Goal: Task Accomplishment & Management: Use online tool/utility

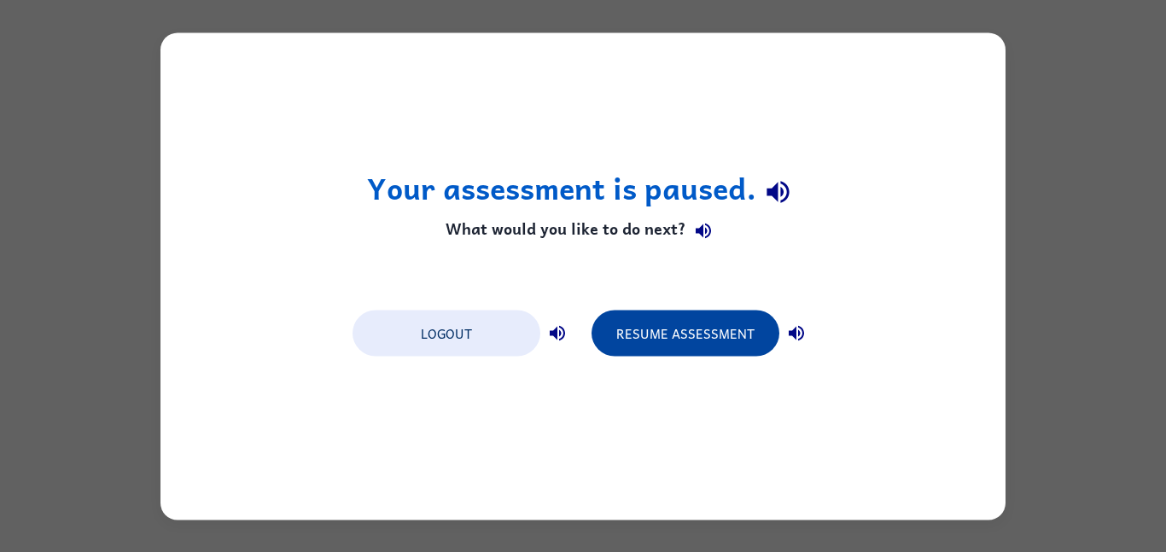
click at [708, 314] on button "Resume Assessment" at bounding box center [685, 333] width 188 height 46
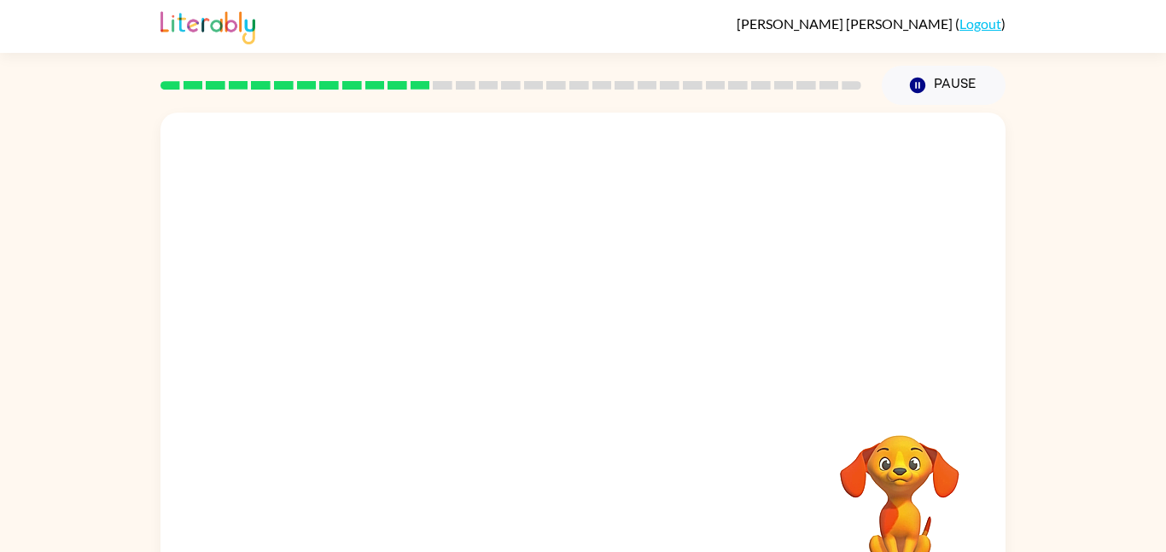
click at [395, 331] on video "Your browser must support playing .mp4 files to use Literably. Please try using…" at bounding box center [582, 256] width 845 height 287
click at [399, 320] on video "Your browser must support playing .mp4 files to use Literably. Please try using…" at bounding box center [582, 256] width 845 height 287
click at [404, 323] on video "Your browser must support playing .mp4 files to use Literably. Please try using…" at bounding box center [582, 256] width 845 height 287
click at [405, 323] on video "Your browser must support playing .mp4 files to use Literably. Please try using…" at bounding box center [582, 256] width 845 height 287
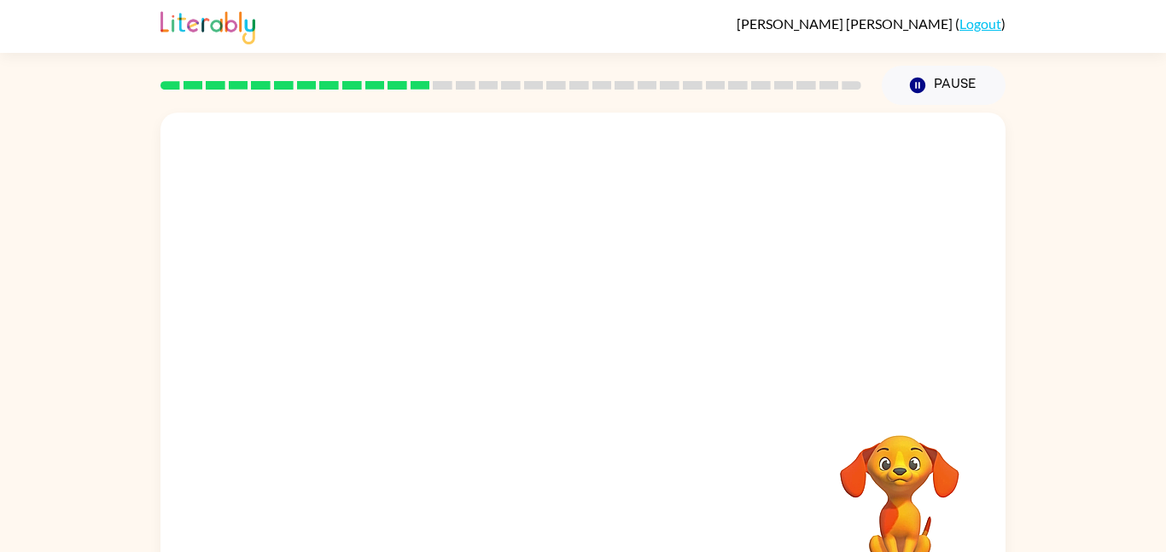
click at [405, 323] on video "Your browser must support playing .mp4 files to use Literably. Please try using…" at bounding box center [582, 256] width 845 height 287
click at [406, 324] on video "Your browser must support playing .mp4 files to use Literably. Please try using…" at bounding box center [582, 256] width 845 height 287
click at [410, 326] on video "Your browser must support playing .mp4 files to use Literably. Please try using…" at bounding box center [582, 256] width 845 height 287
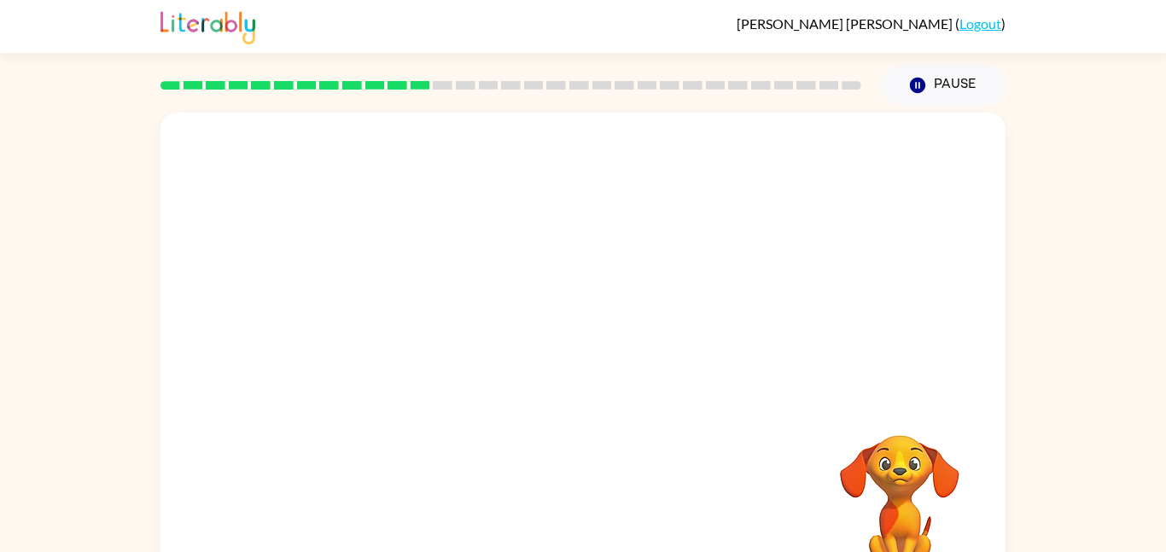
click at [410, 326] on video "Your browser must support playing .mp4 files to use Literably. Please try using…" at bounding box center [582, 256] width 845 height 287
click at [579, 386] on button "button" at bounding box center [582, 365] width 109 height 62
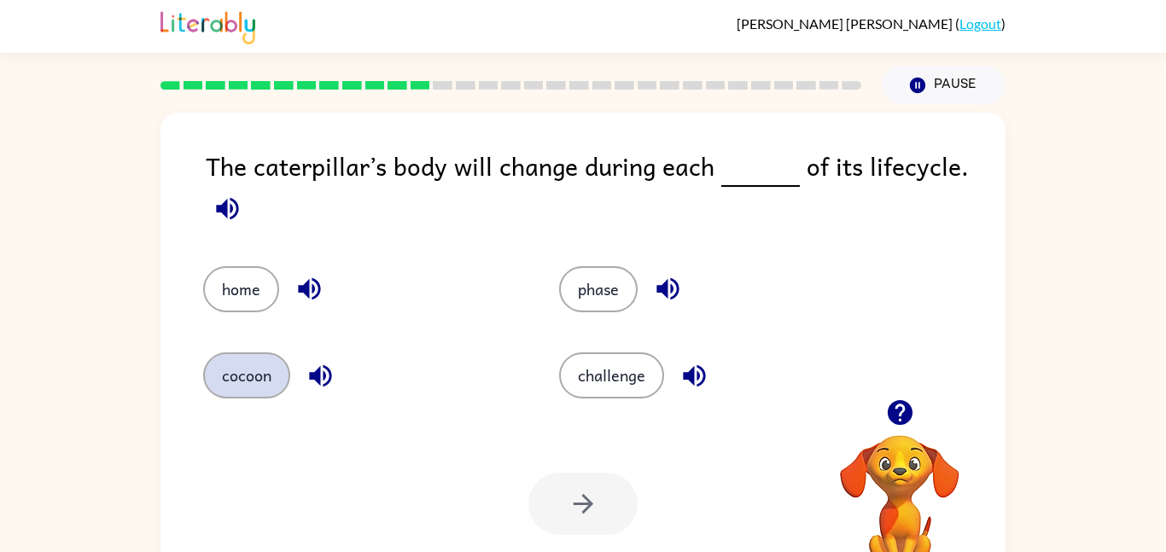
click at [278, 366] on button "cocoon" at bounding box center [246, 375] width 87 height 46
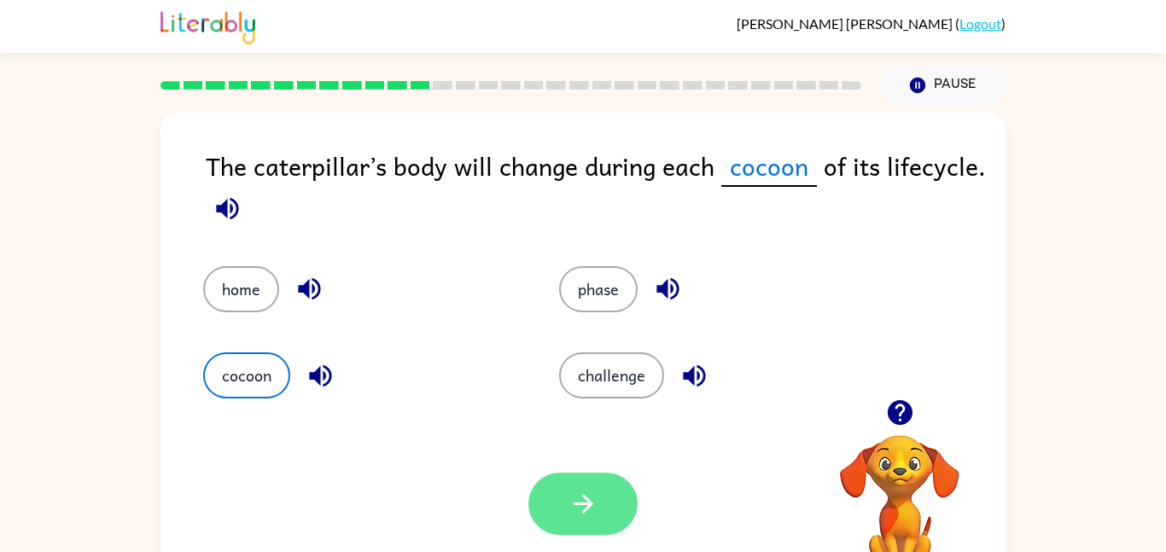
click at [582, 515] on icon "button" at bounding box center [583, 504] width 30 height 30
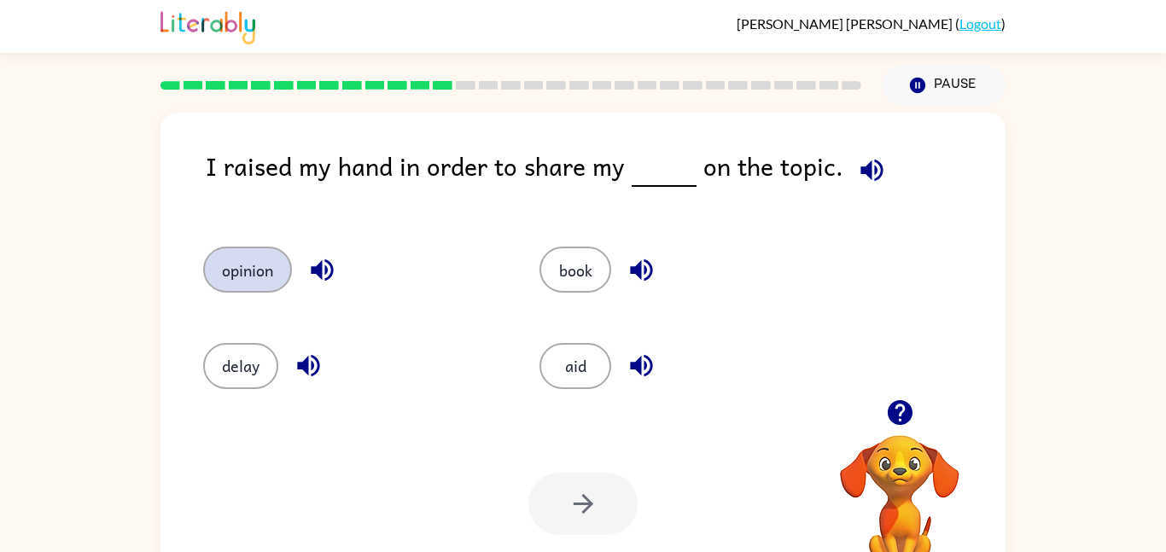
click at [243, 278] on button "opinion" at bounding box center [247, 270] width 89 height 46
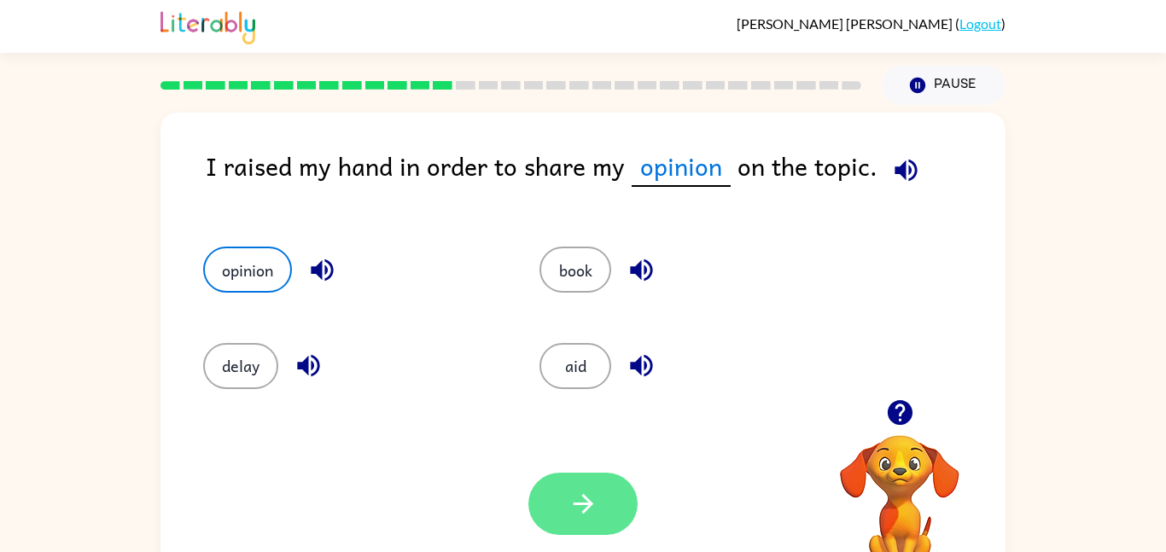
click at [616, 489] on button "button" at bounding box center [582, 504] width 109 height 62
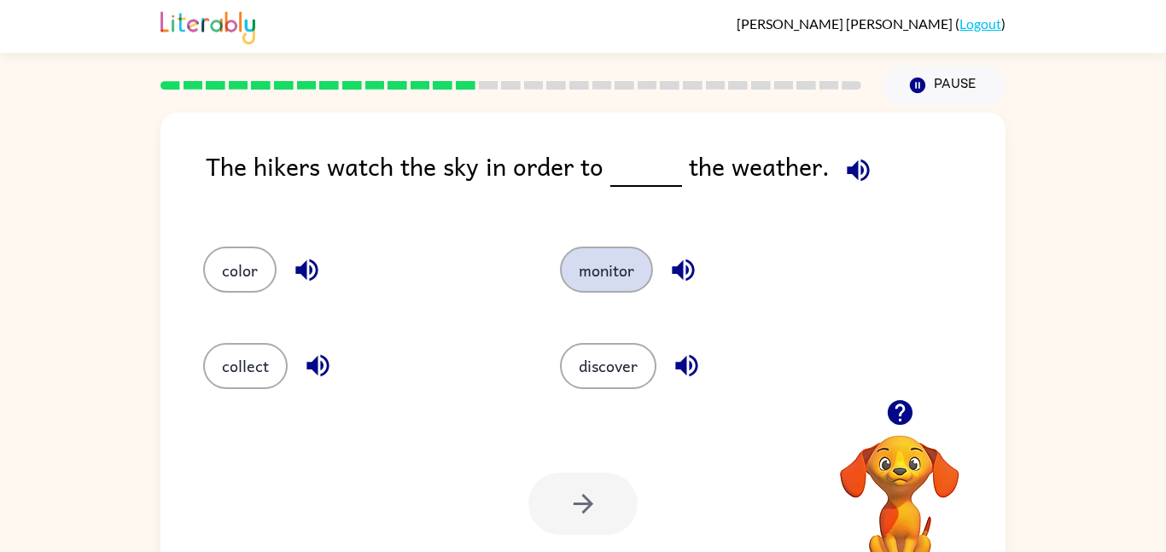
click at [604, 265] on button "monitor" at bounding box center [606, 270] width 93 height 46
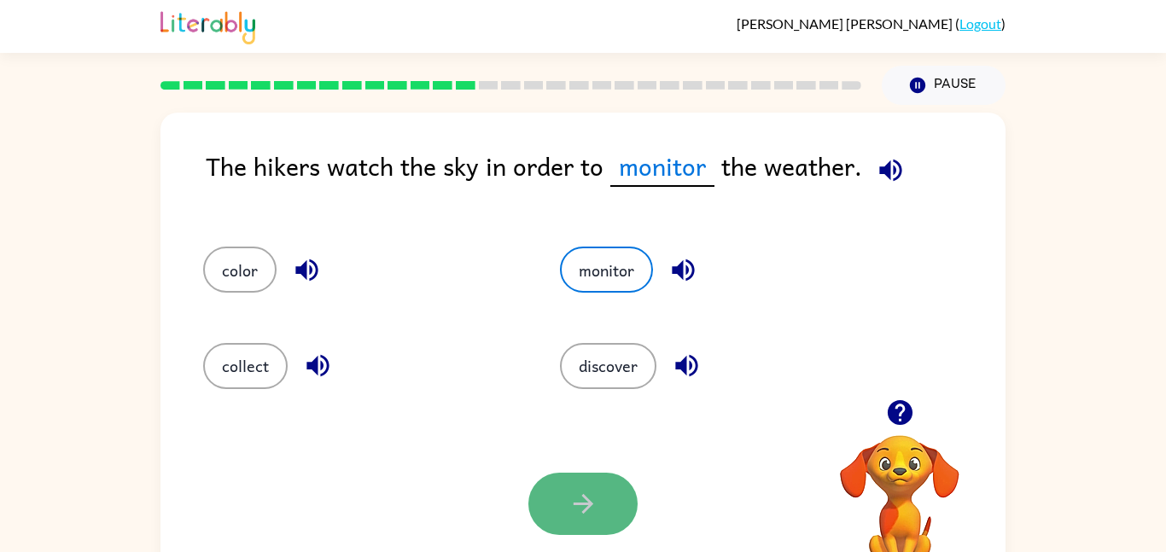
click at [605, 501] on button "button" at bounding box center [582, 504] width 109 height 62
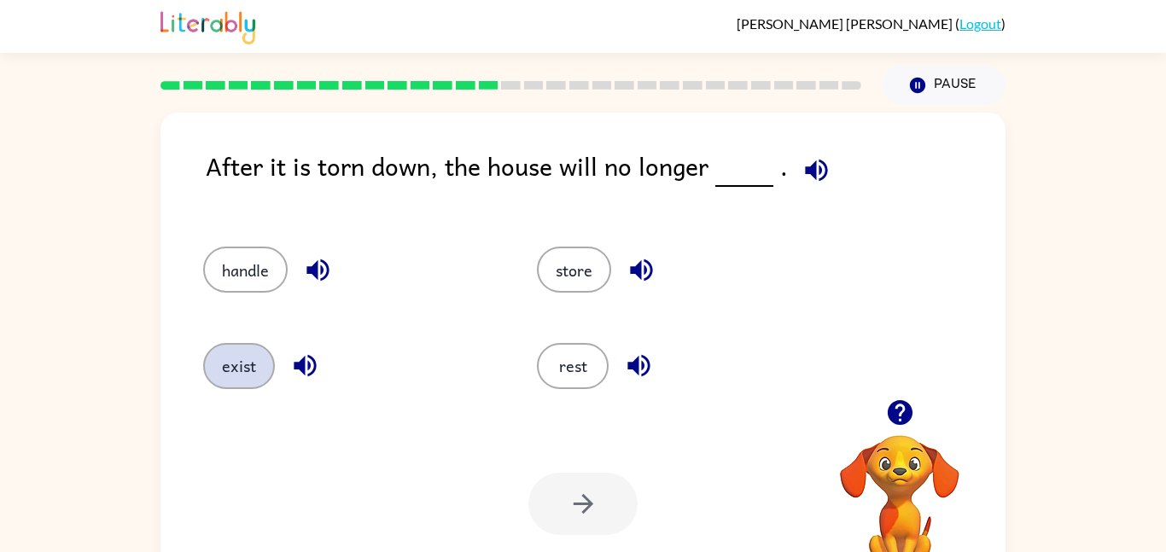
click at [261, 363] on button "exist" at bounding box center [239, 366] width 72 height 46
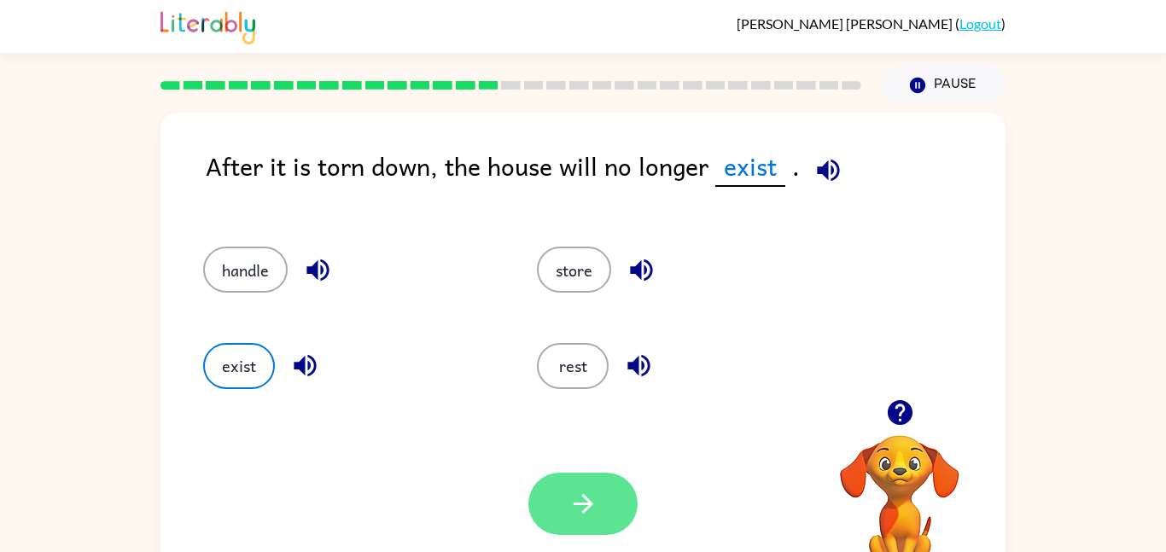
click at [551, 480] on button "button" at bounding box center [582, 504] width 109 height 62
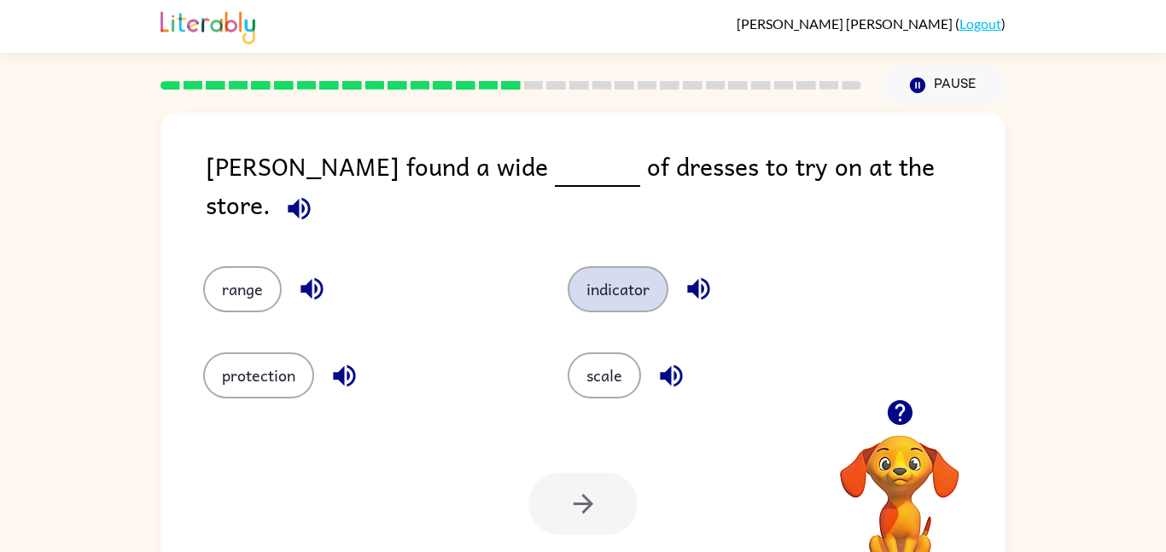
click at [651, 266] on button "indicator" at bounding box center [617, 289] width 101 height 46
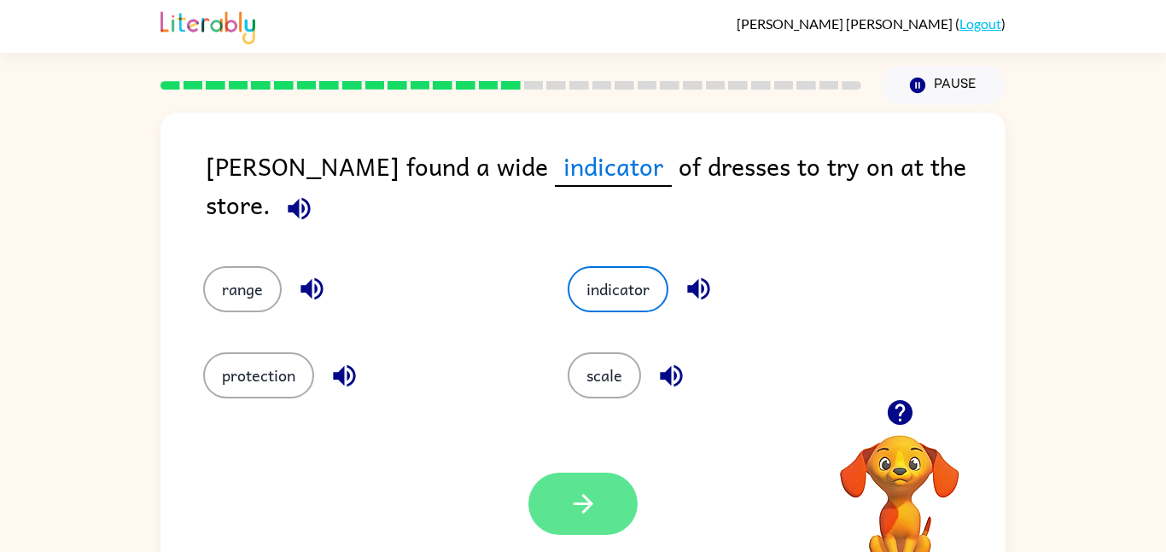
click at [561, 513] on button "button" at bounding box center [582, 504] width 109 height 62
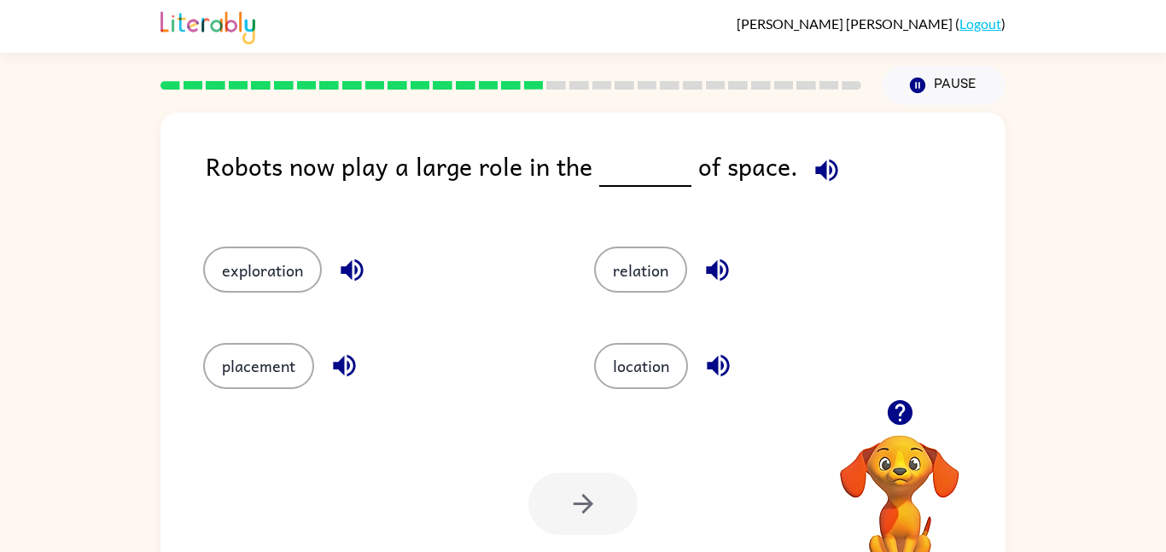
click at [276, 341] on div "placement" at bounding box center [366, 359] width 391 height 96
click at [281, 348] on button "placement" at bounding box center [258, 366] width 111 height 46
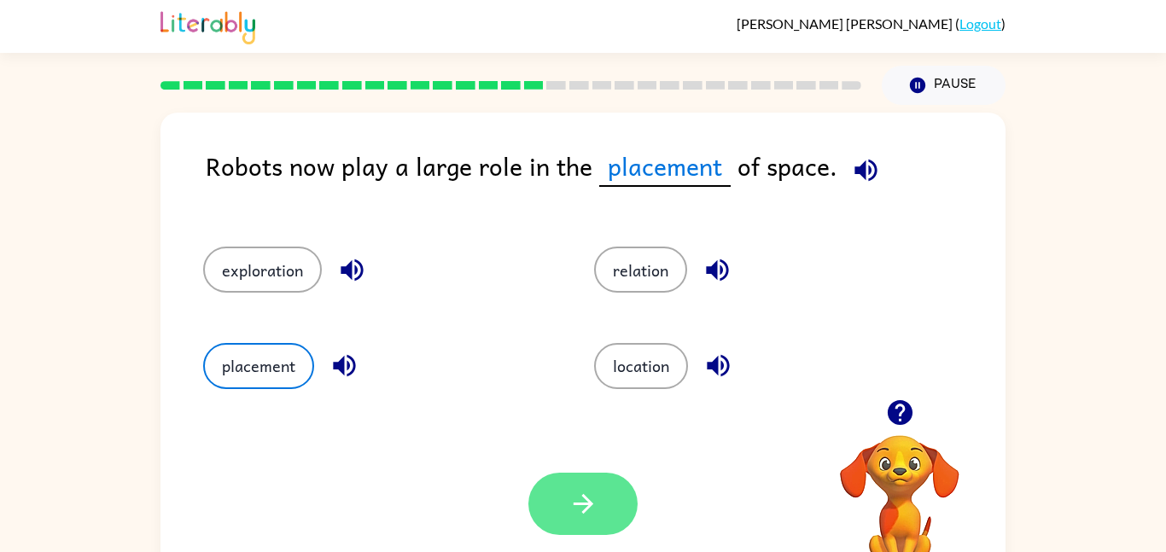
click at [548, 500] on button "button" at bounding box center [582, 504] width 109 height 62
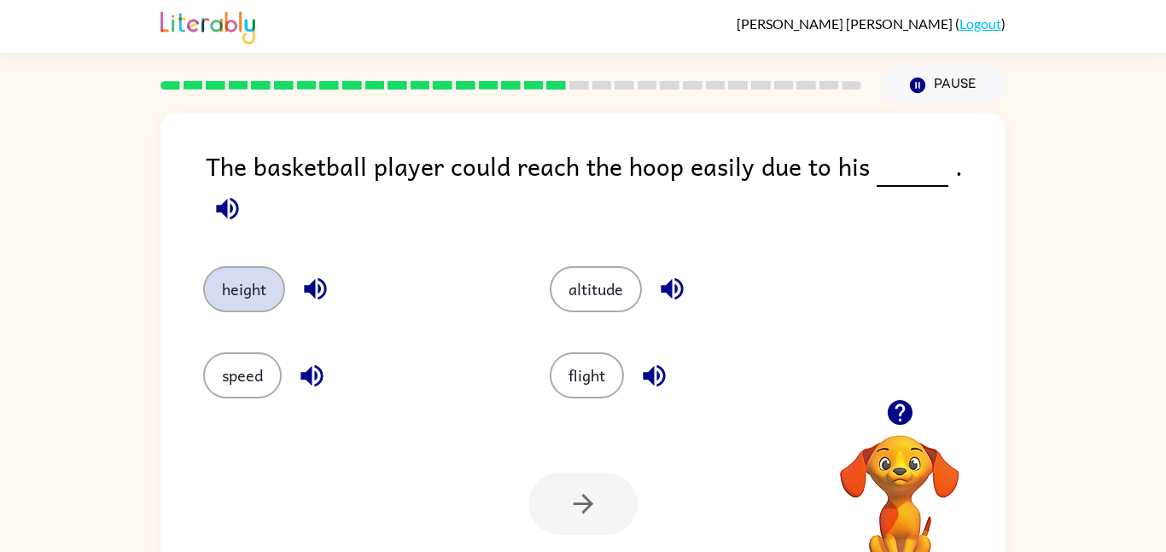
click at [249, 285] on button "height" at bounding box center [244, 289] width 82 height 46
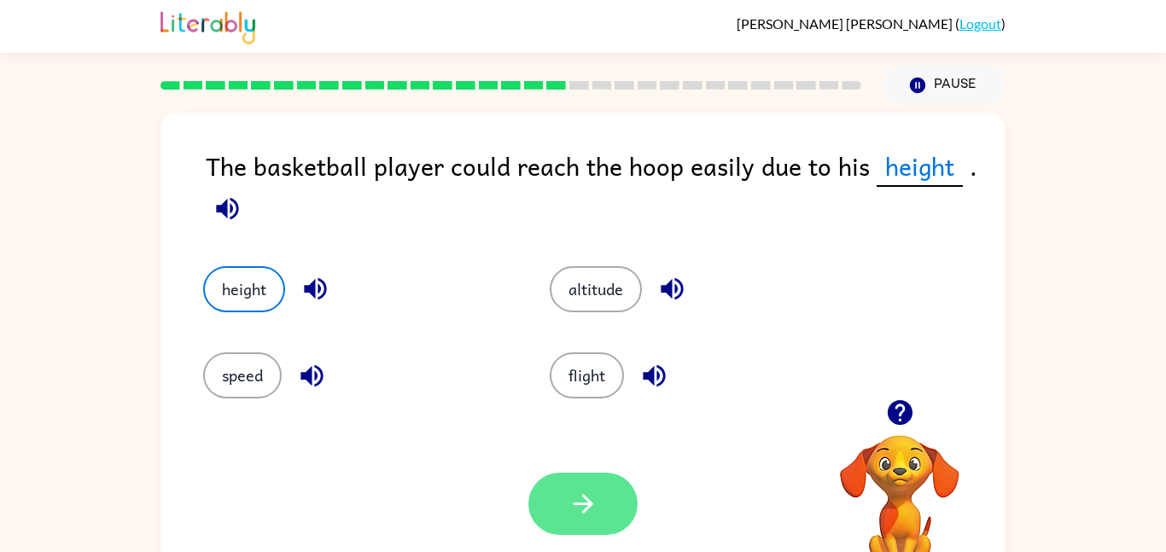
click at [597, 516] on button "button" at bounding box center [582, 504] width 109 height 62
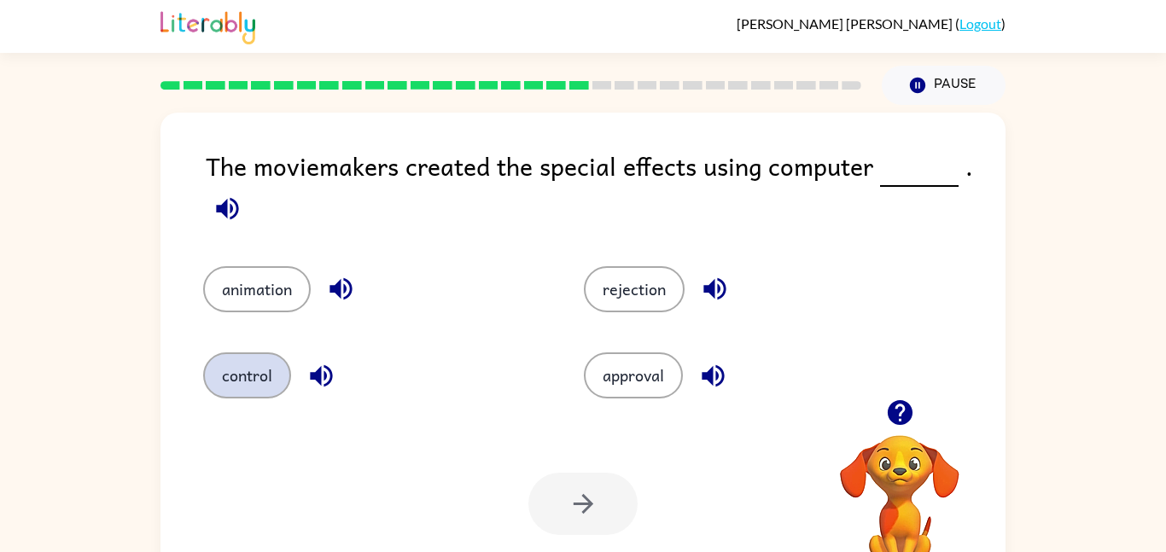
click at [245, 364] on button "control" at bounding box center [247, 375] width 88 height 46
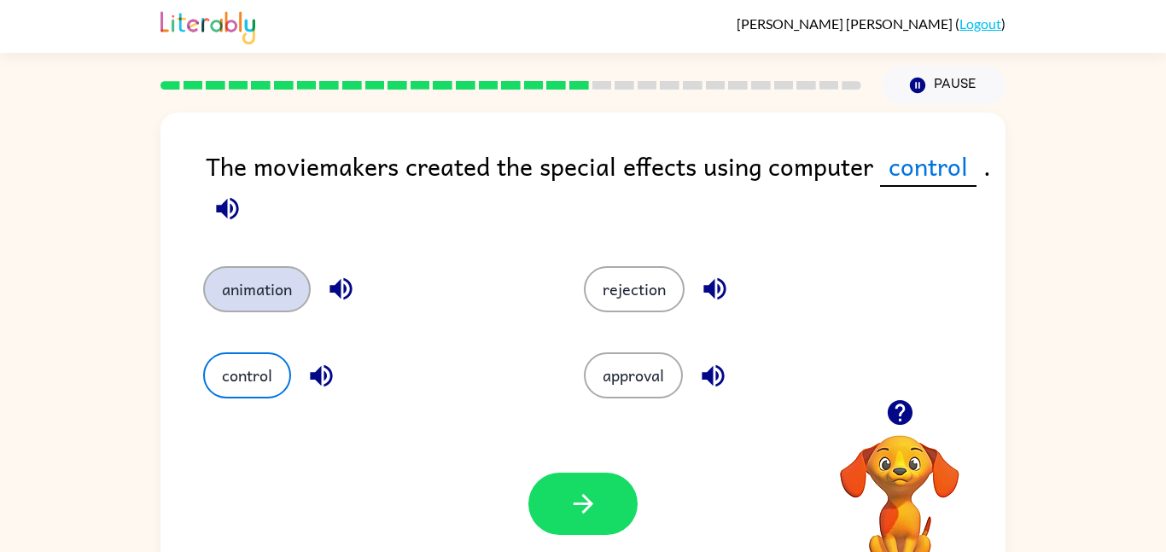
click at [232, 297] on button "animation" at bounding box center [257, 289] width 108 height 46
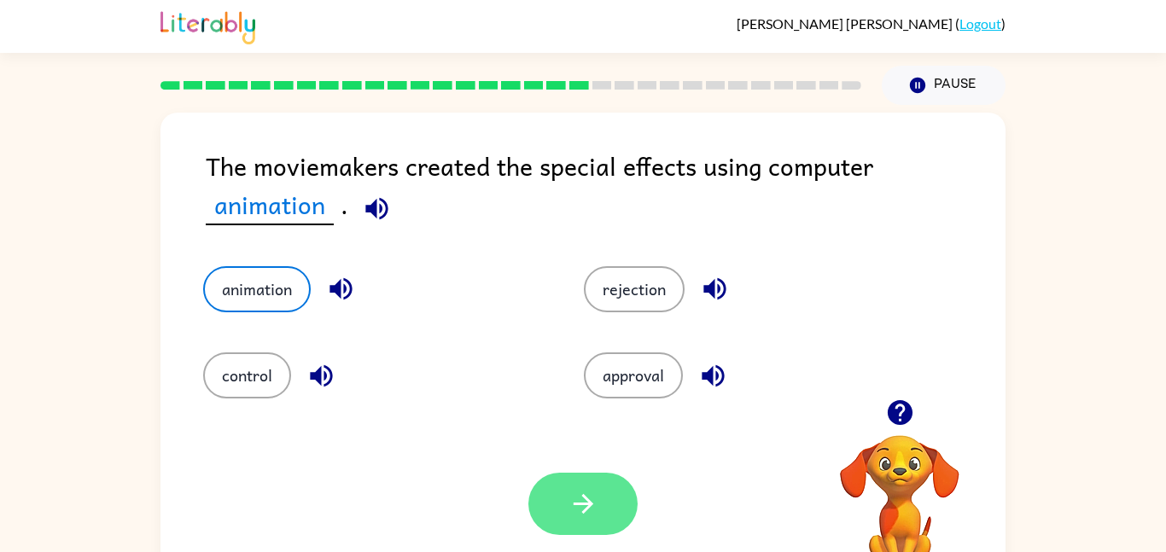
click at [619, 520] on button "button" at bounding box center [582, 504] width 109 height 62
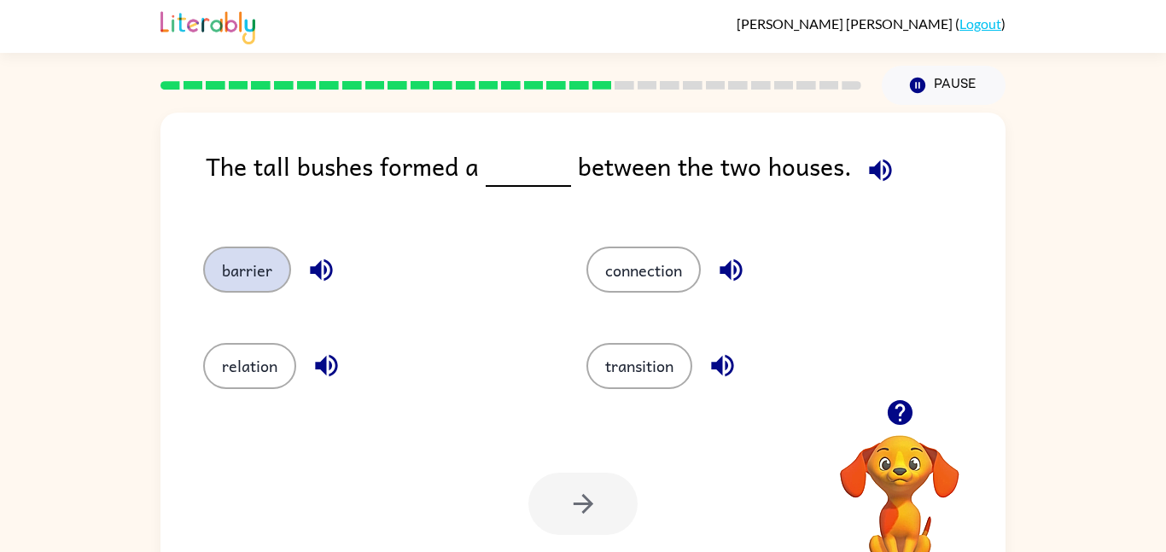
click at [270, 265] on button "barrier" at bounding box center [247, 270] width 88 height 46
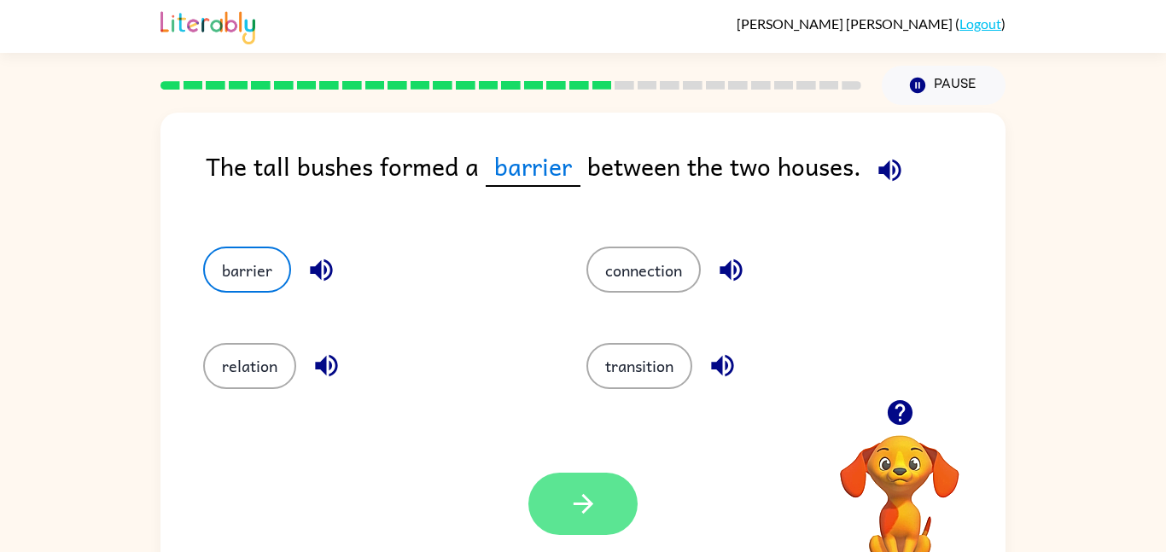
click at [623, 512] on button "button" at bounding box center [582, 504] width 109 height 62
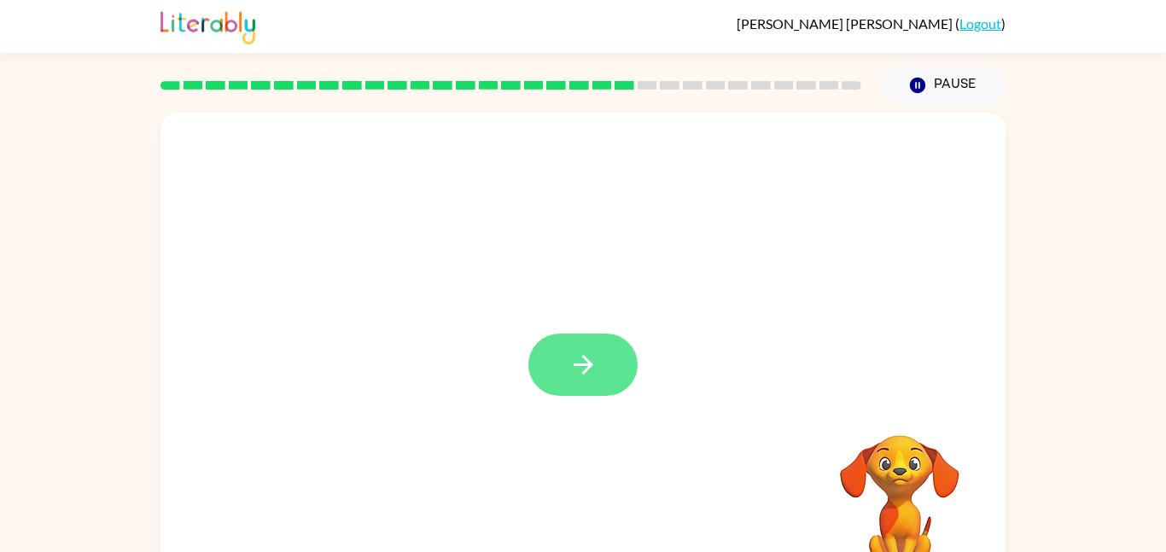
click at [565, 378] on button "button" at bounding box center [582, 365] width 109 height 62
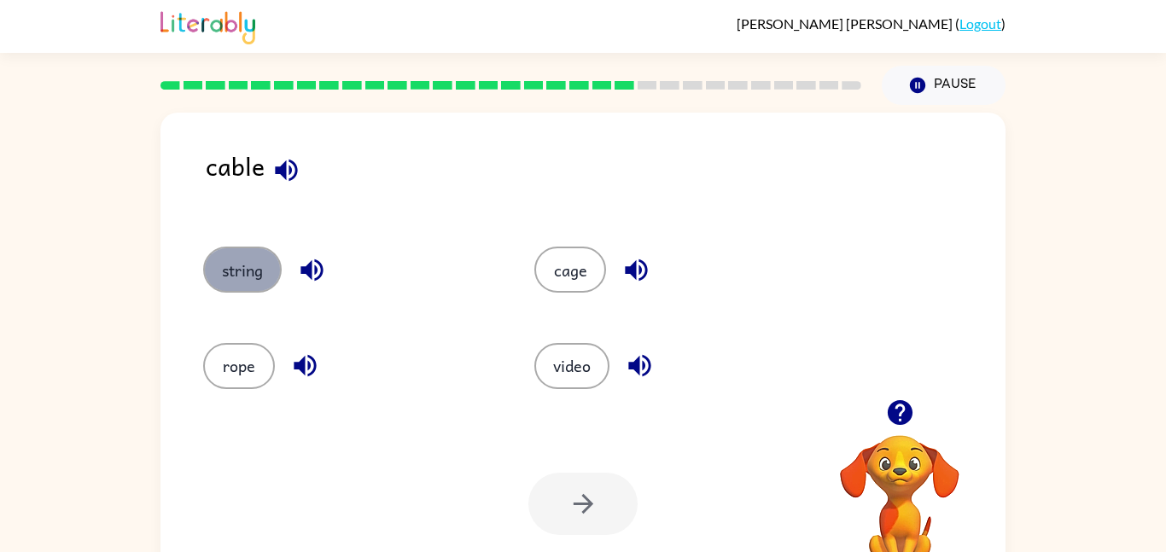
click at [269, 282] on button "string" at bounding box center [242, 270] width 78 height 46
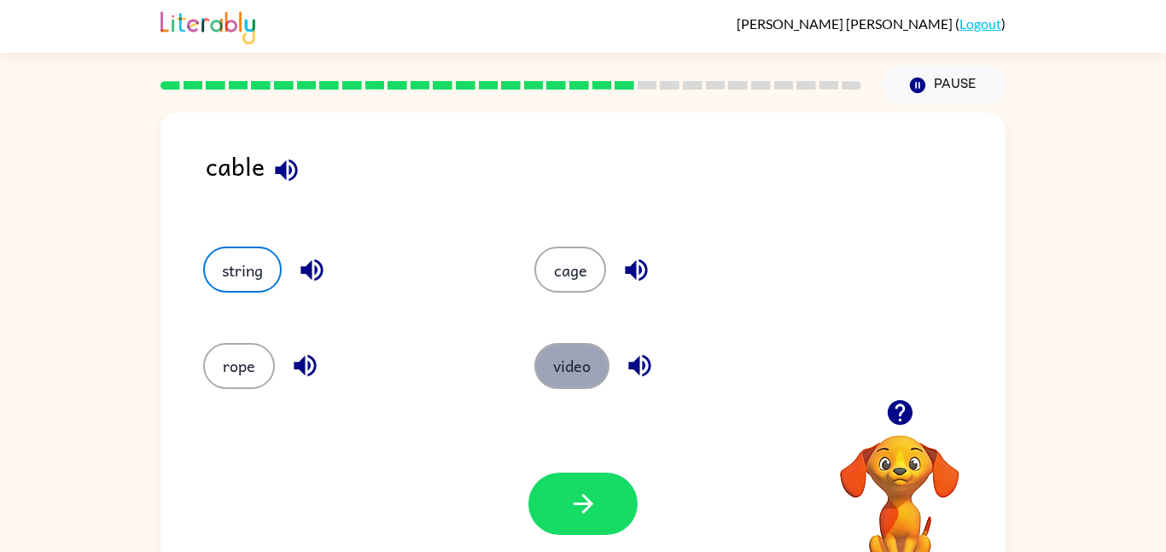
click at [594, 369] on button "video" at bounding box center [571, 366] width 75 height 46
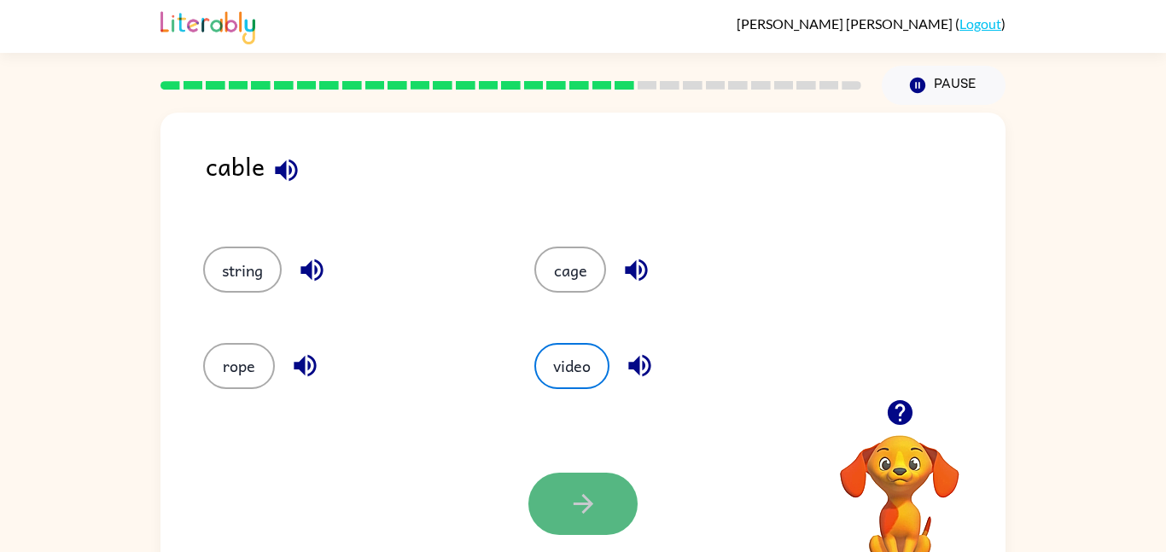
click at [608, 496] on button "button" at bounding box center [582, 504] width 109 height 62
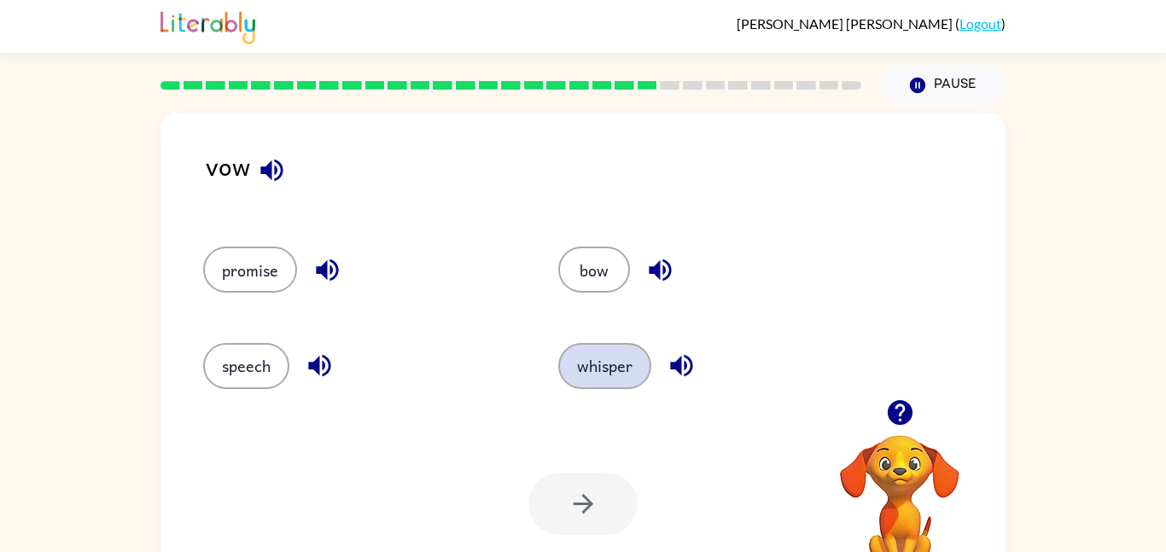
click at [599, 343] on button "whisper" at bounding box center [604, 366] width 93 height 46
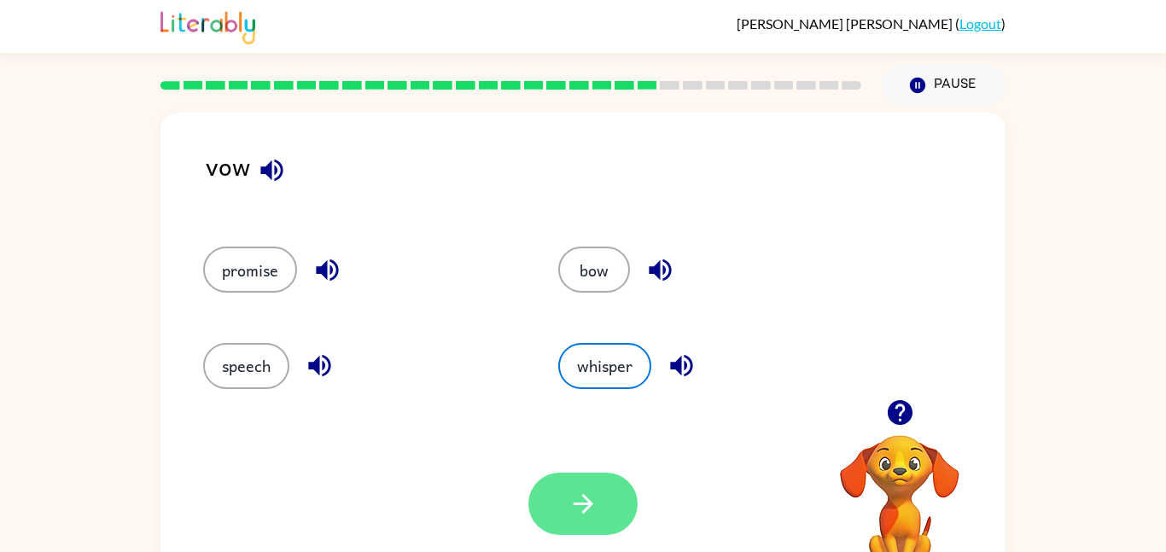
click at [601, 498] on button "button" at bounding box center [582, 504] width 109 height 62
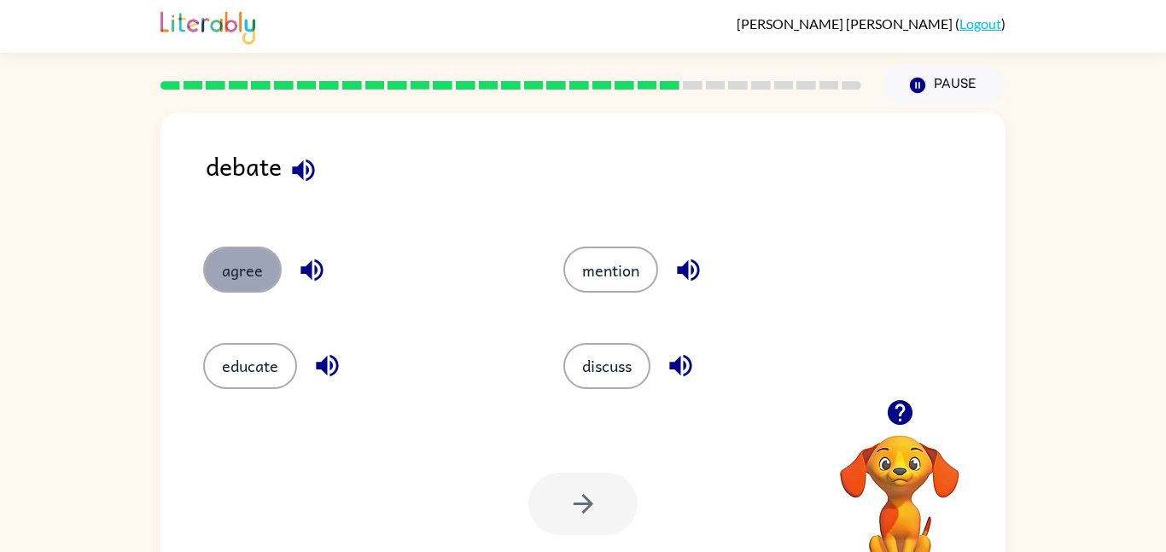
click at [259, 276] on button "agree" at bounding box center [242, 270] width 78 height 46
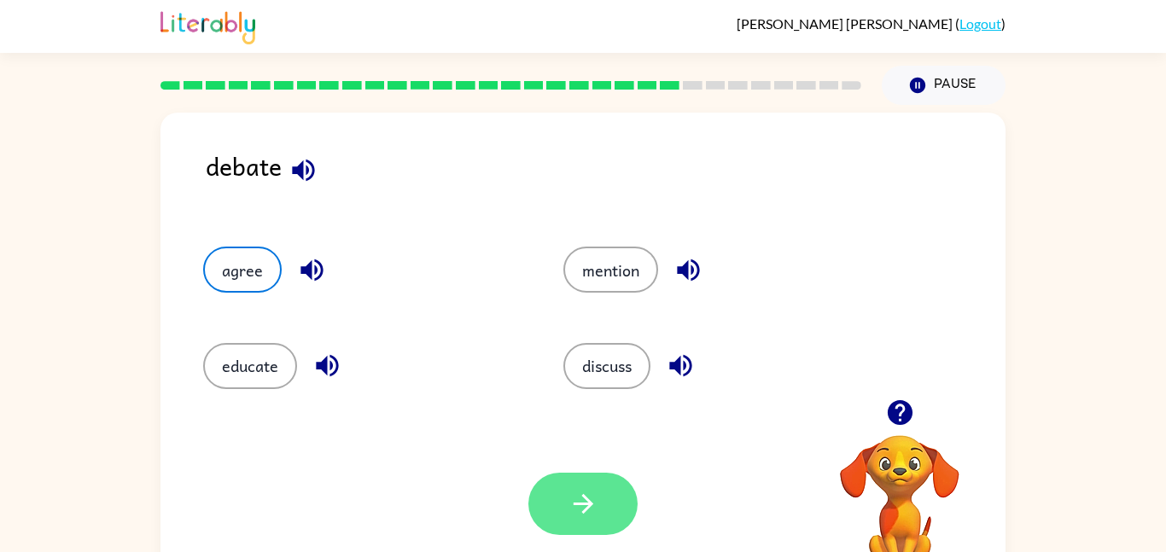
click at [586, 502] on icon "button" at bounding box center [583, 504] width 30 height 30
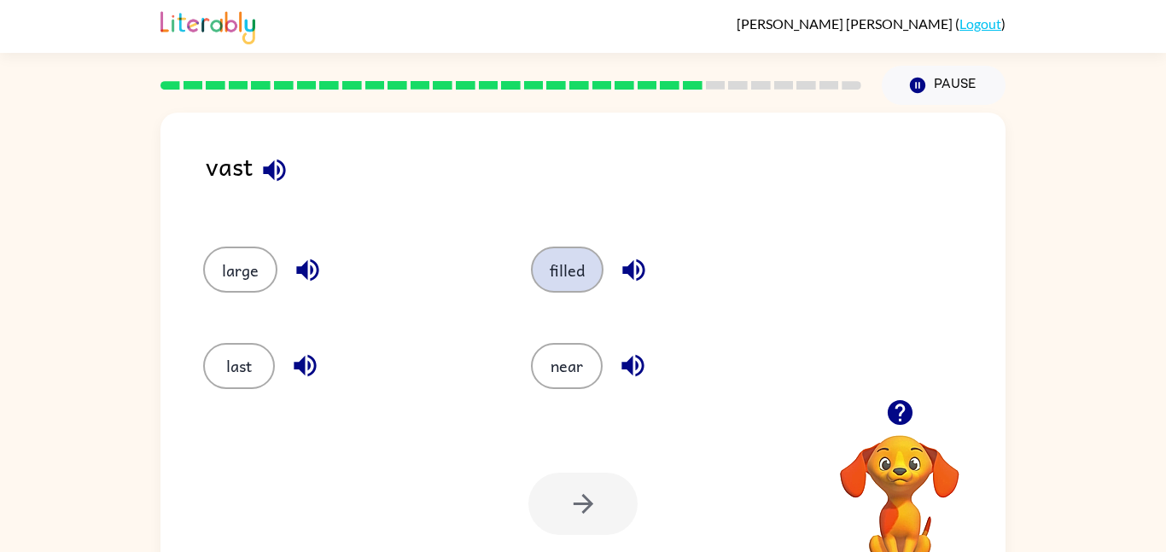
click at [573, 289] on button "filled" at bounding box center [567, 270] width 73 height 46
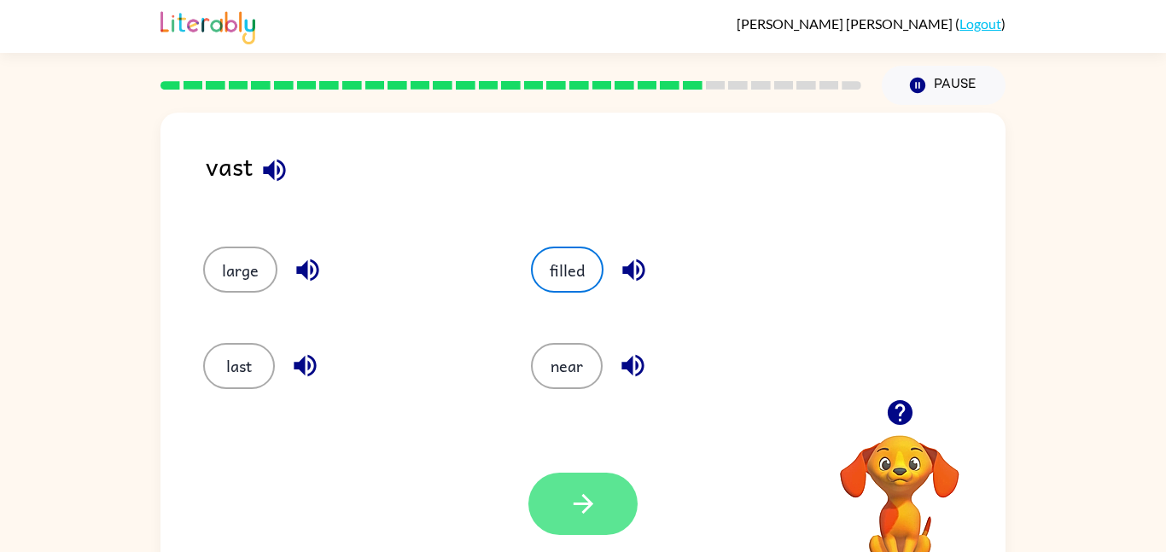
click at [599, 518] on button "button" at bounding box center [582, 504] width 109 height 62
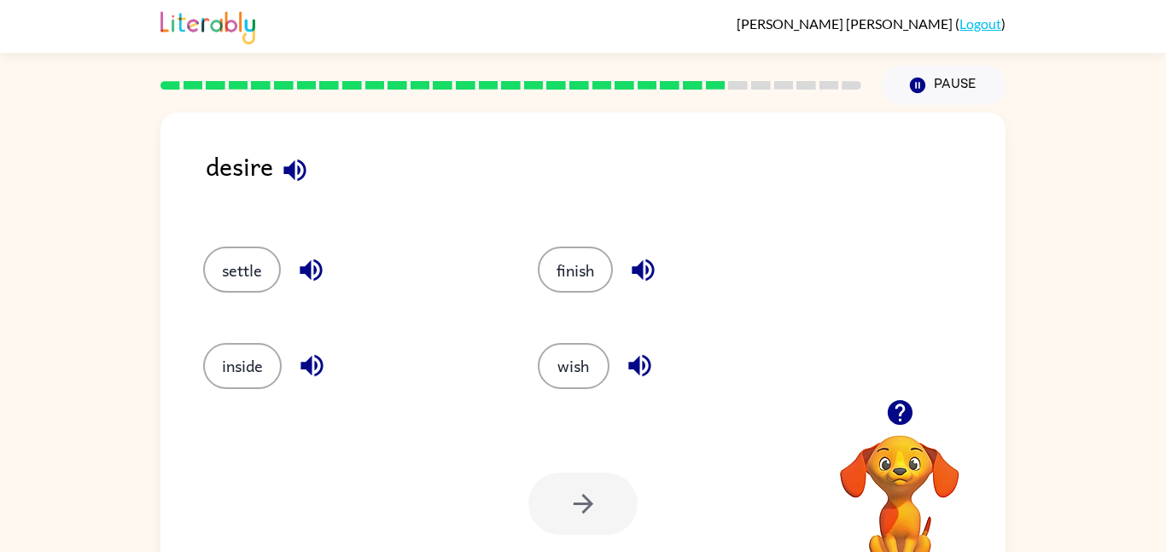
click at [599, 518] on div at bounding box center [582, 504] width 109 height 62
click at [565, 355] on button "wish" at bounding box center [574, 366] width 72 height 46
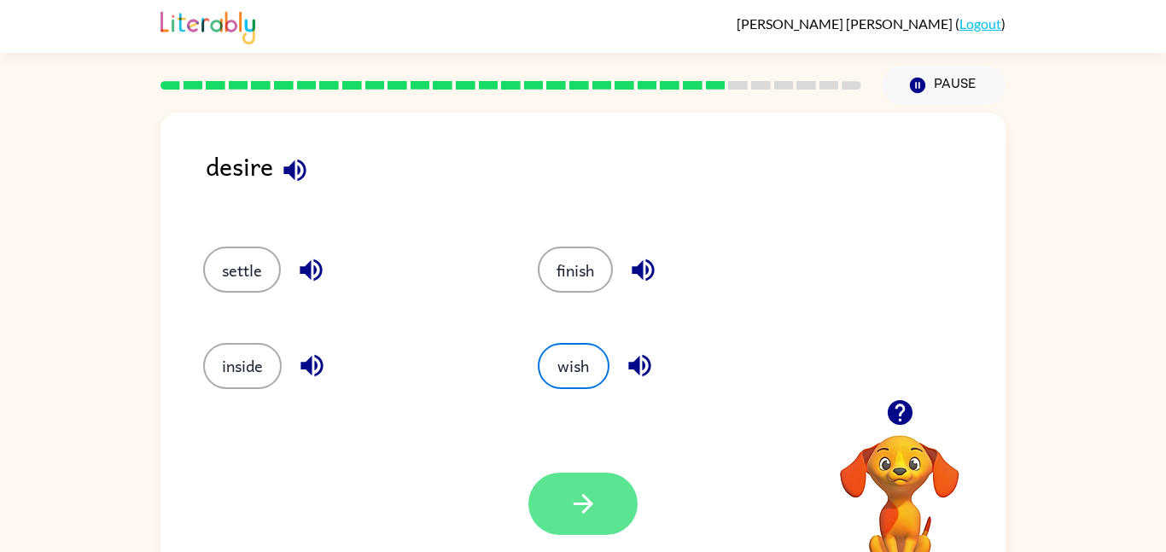
click at [601, 497] on button "button" at bounding box center [582, 504] width 109 height 62
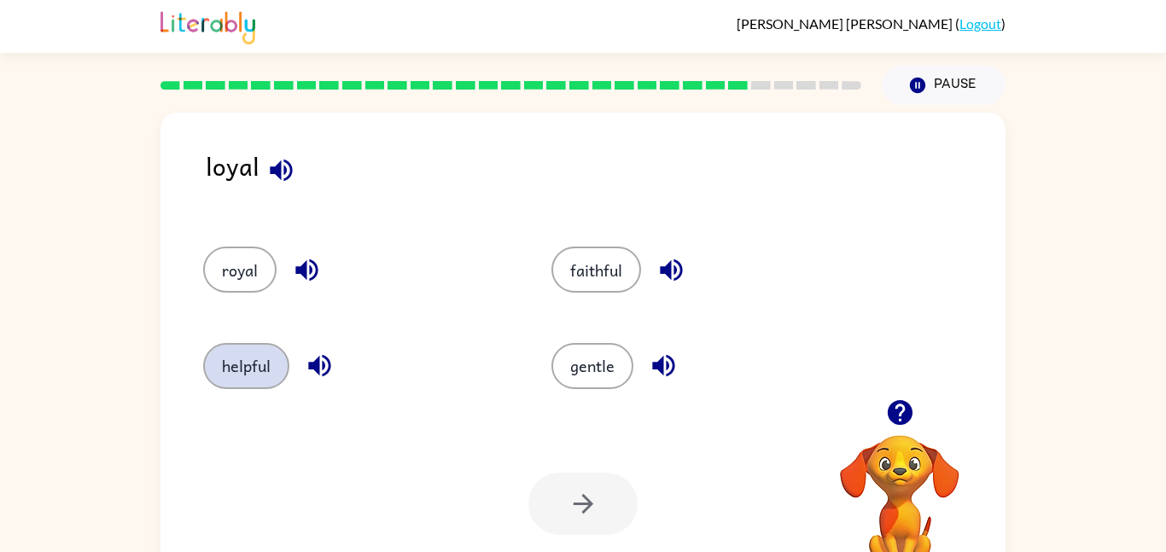
click at [270, 358] on button "helpful" at bounding box center [246, 366] width 86 height 46
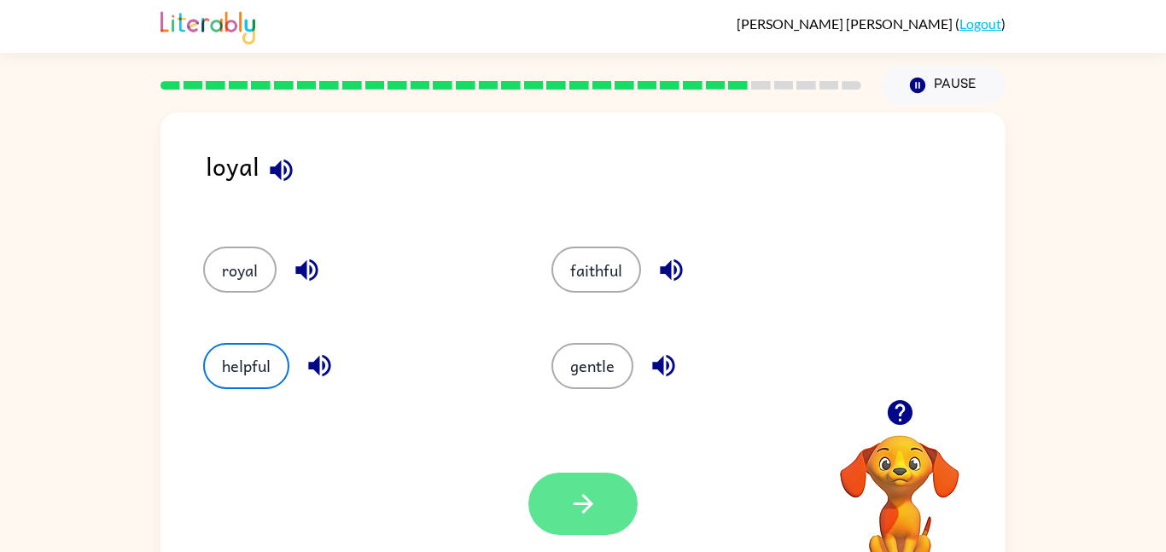
click at [557, 498] on button "button" at bounding box center [582, 504] width 109 height 62
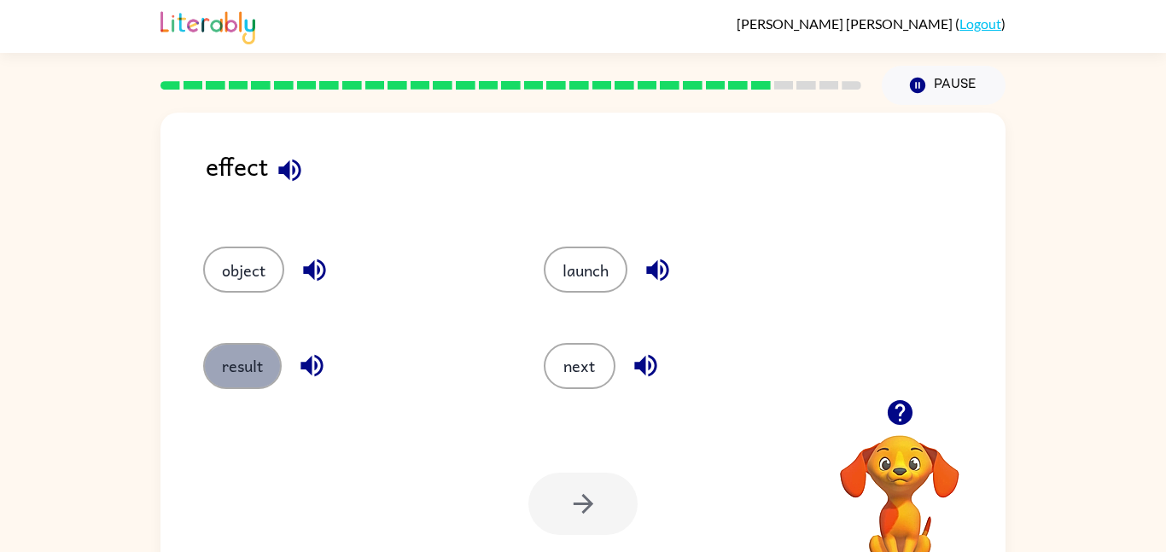
click at [247, 375] on button "result" at bounding box center [242, 366] width 78 height 46
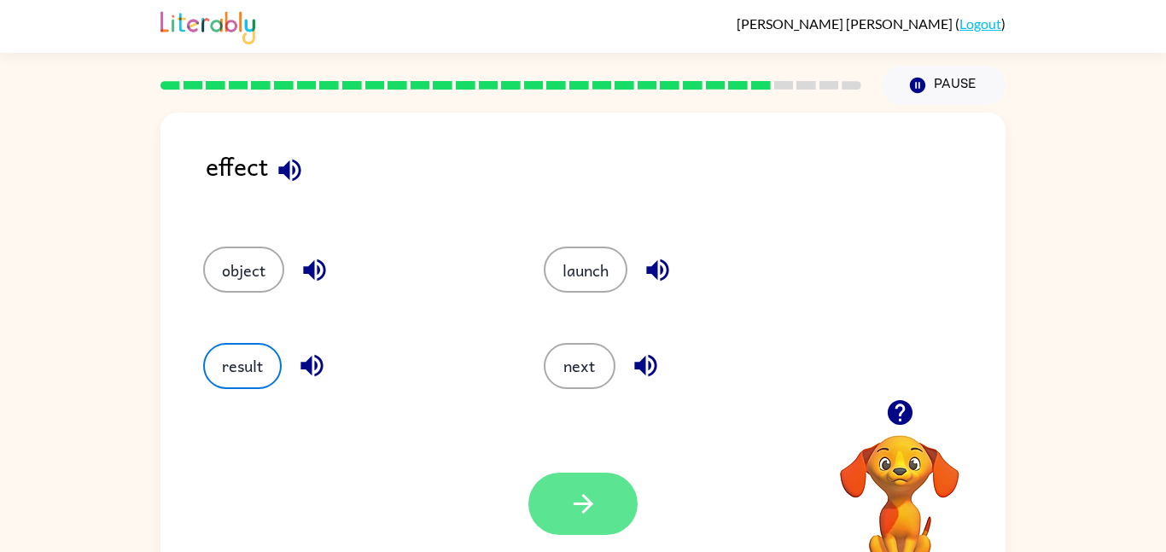
click at [584, 520] on button "button" at bounding box center [582, 504] width 109 height 62
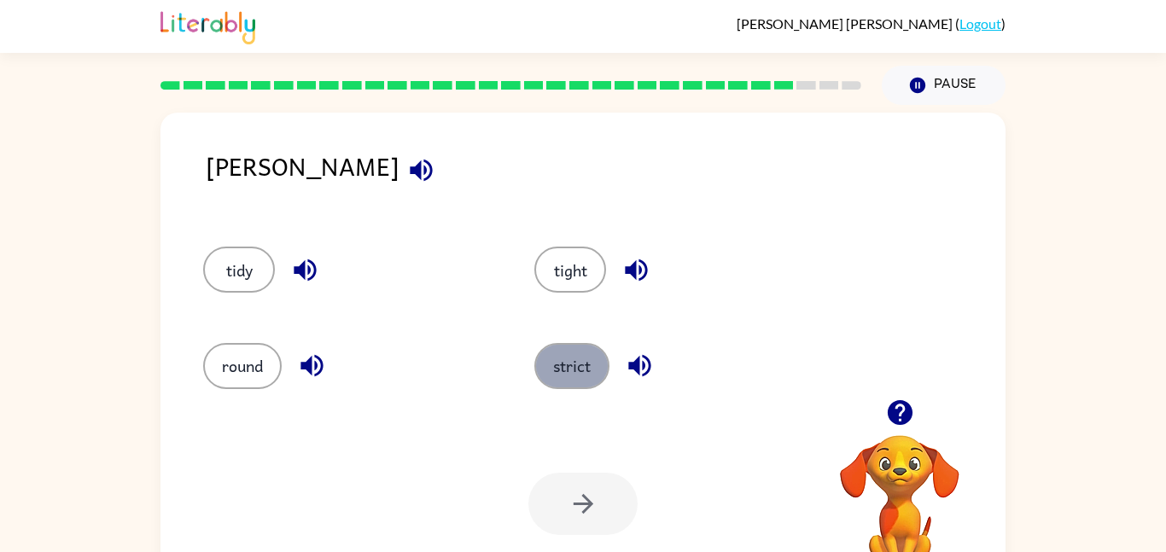
click at [577, 359] on button "strict" at bounding box center [571, 366] width 75 height 46
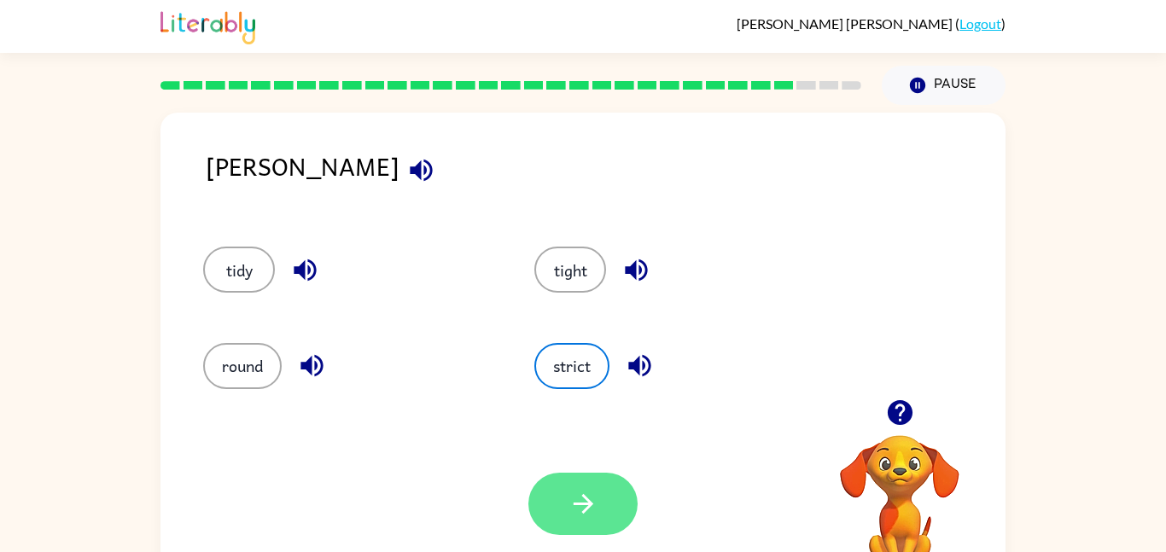
click at [587, 527] on button "button" at bounding box center [582, 504] width 109 height 62
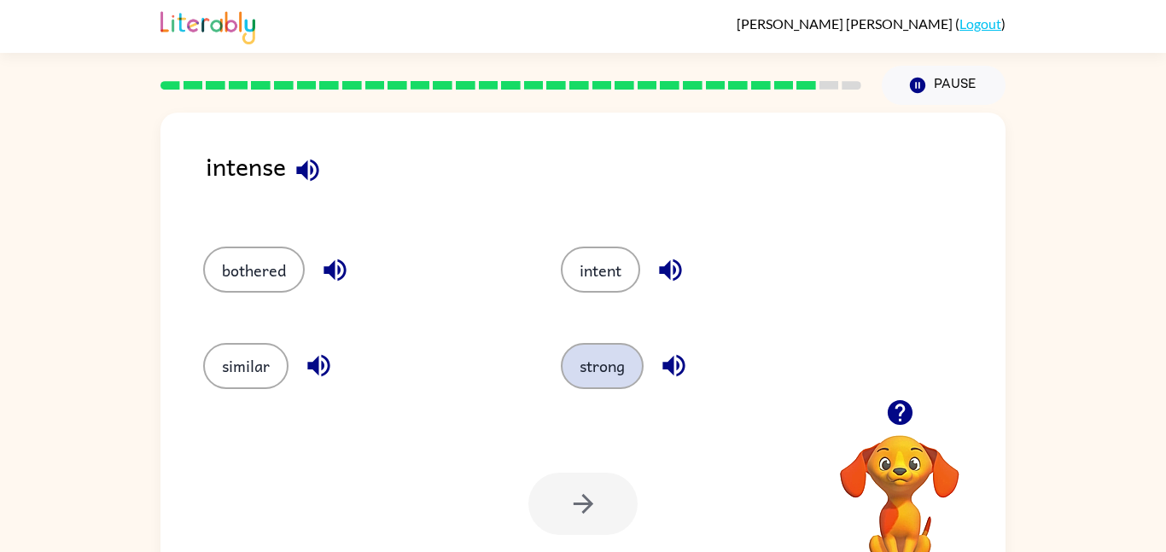
click at [580, 354] on button "strong" at bounding box center [602, 366] width 83 height 46
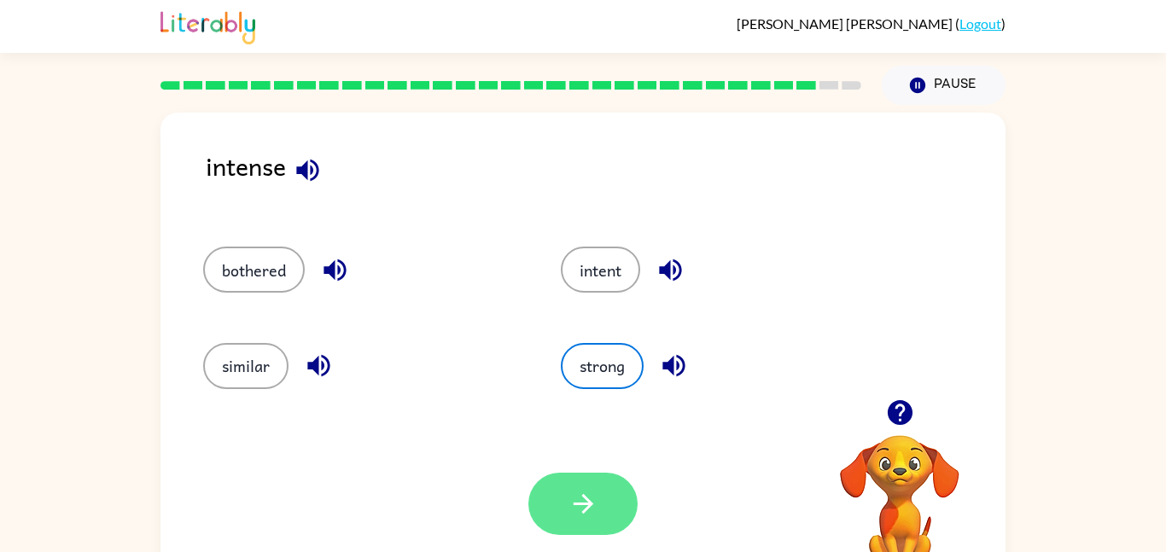
click at [555, 484] on button "button" at bounding box center [582, 504] width 109 height 62
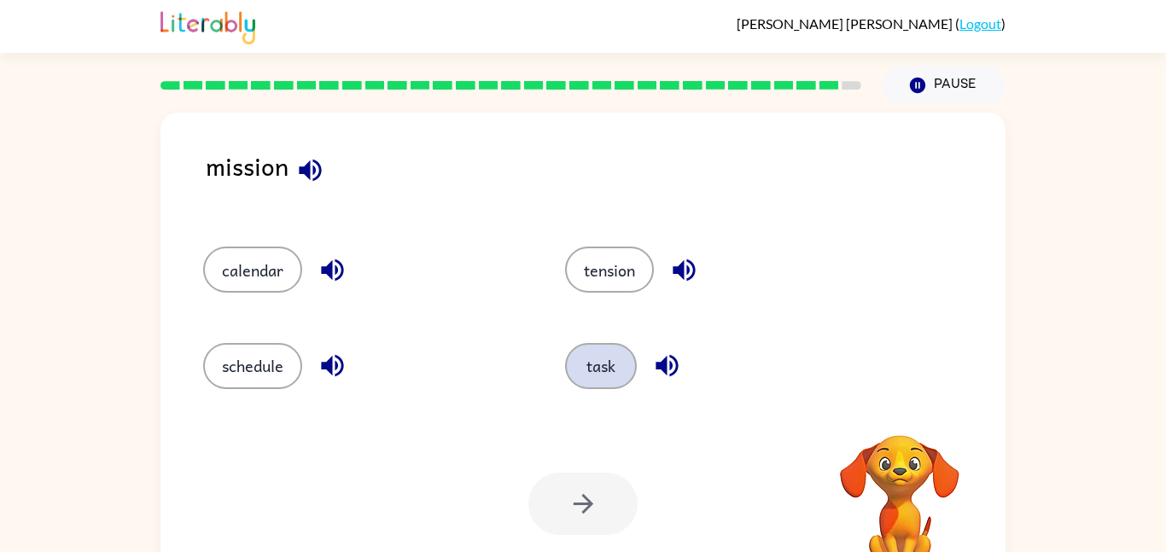
click at [605, 360] on button "task" at bounding box center [601, 366] width 72 height 46
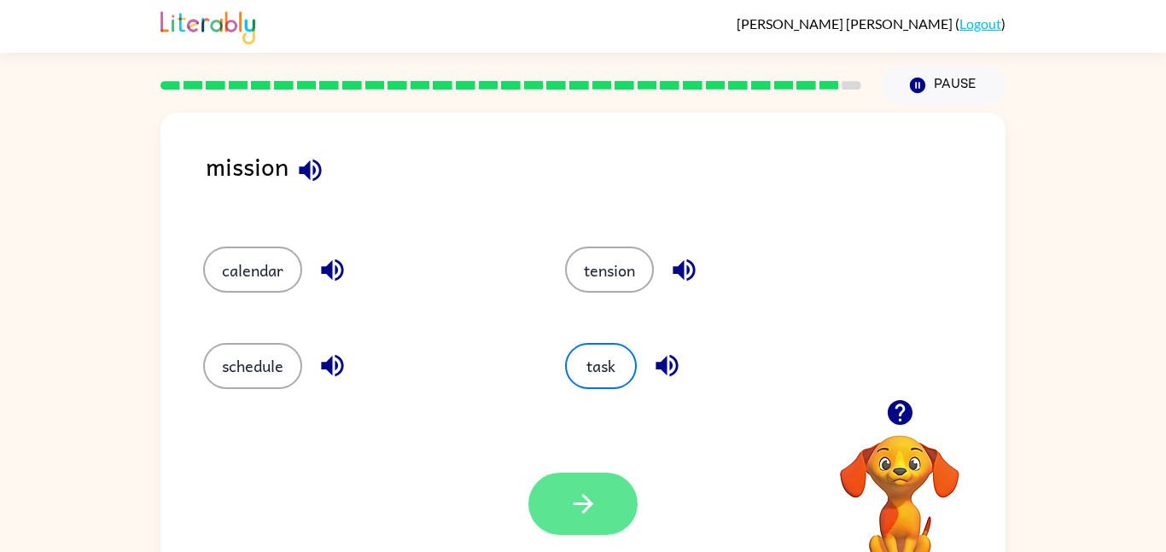
click at [605, 504] on button "button" at bounding box center [582, 504] width 109 height 62
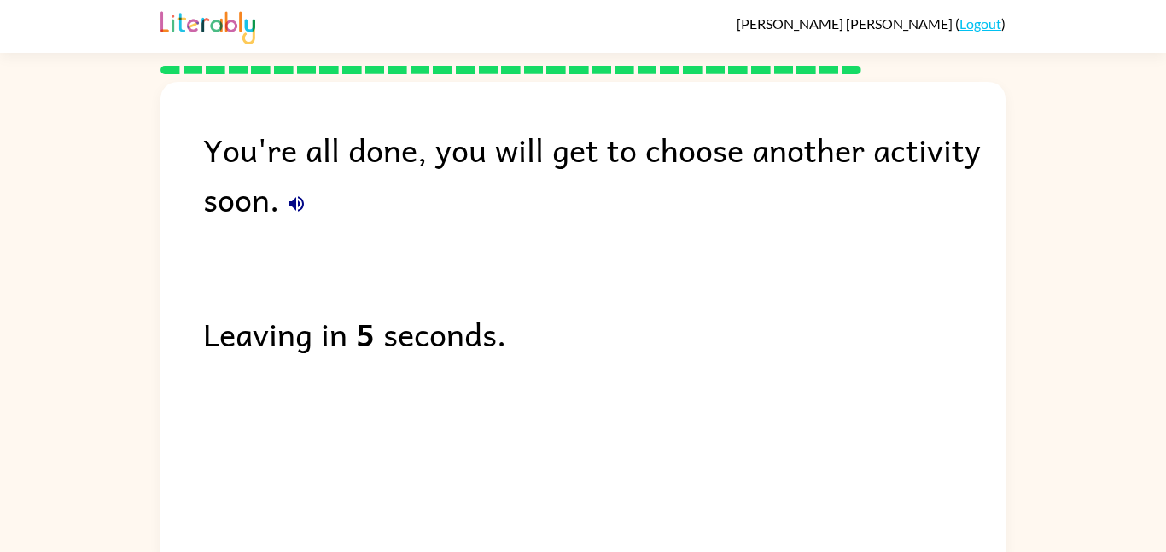
click at [603, 501] on div "You're all done, you will get to choose another activity soon. Leaving in 5 sec…" at bounding box center [582, 321] width 845 height 479
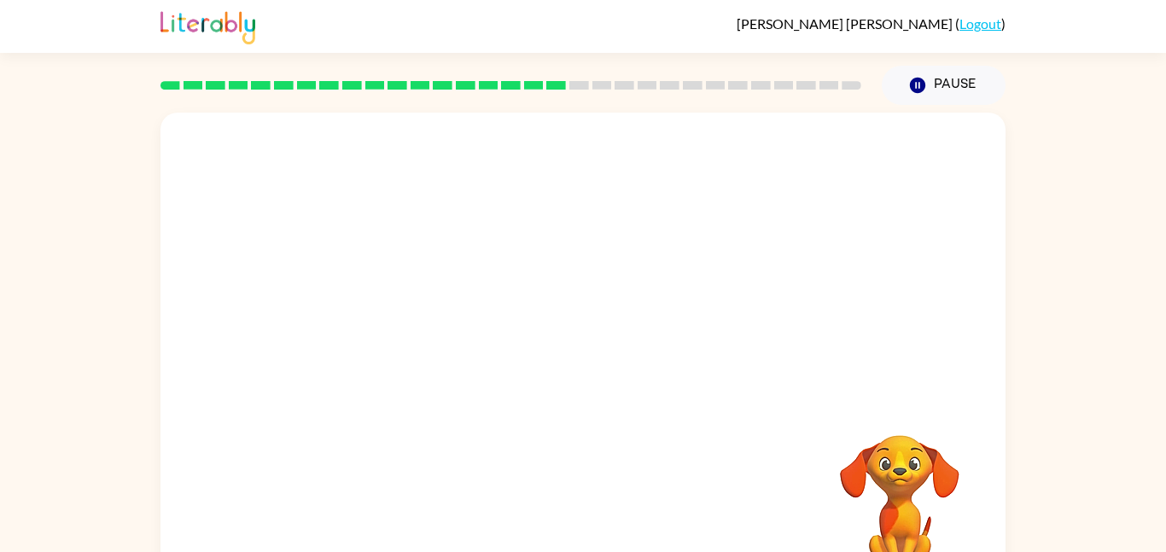
click at [1092, 264] on div "Your browser must support playing .mp4 files to use Literably. Please try using…" at bounding box center [583, 352] width 1166 height 495
click at [601, 360] on div at bounding box center [582, 365] width 109 height 62
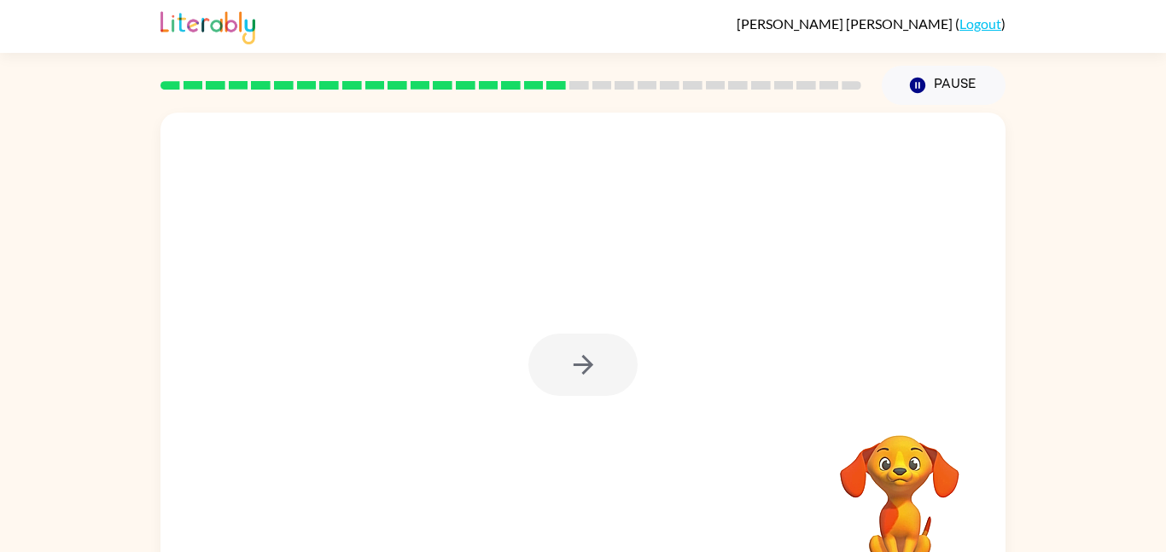
click at [601, 360] on div at bounding box center [582, 365] width 109 height 62
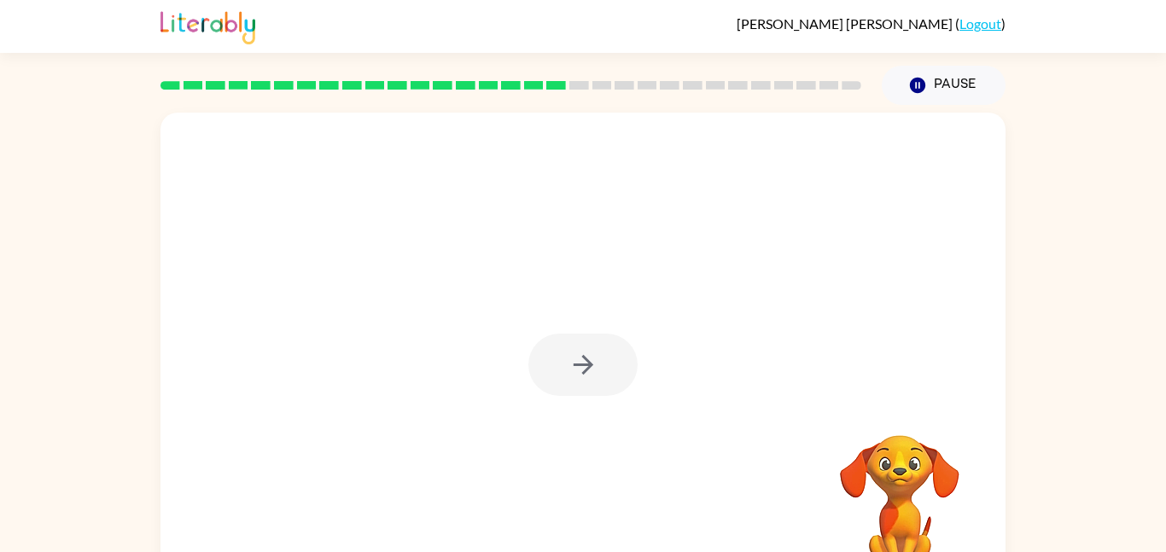
click at [601, 360] on div at bounding box center [582, 365] width 109 height 62
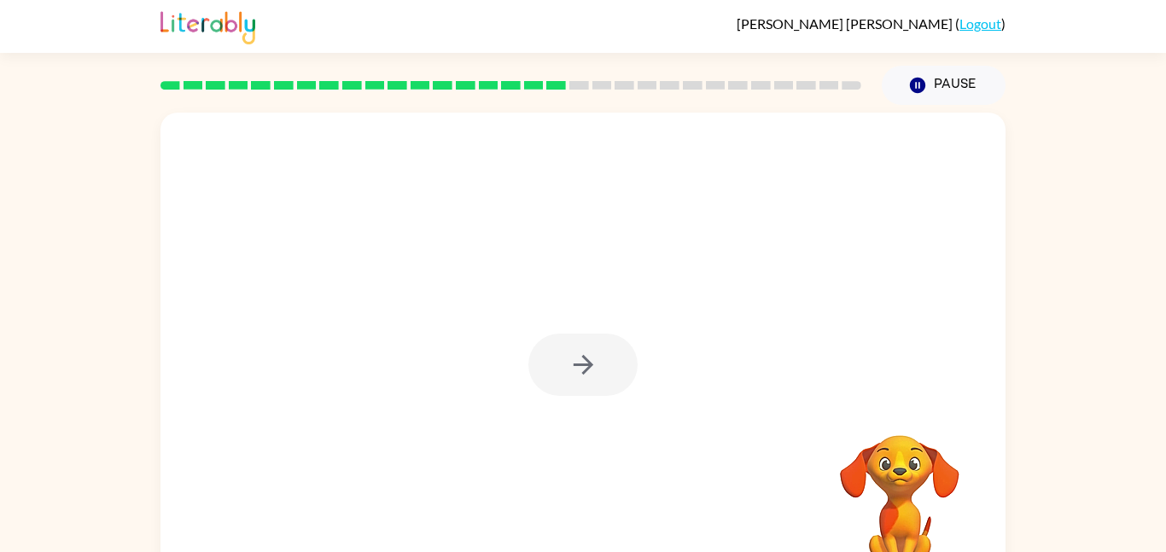
click at [601, 360] on div at bounding box center [582, 365] width 109 height 62
click at [601, 360] on button "button" at bounding box center [582, 365] width 109 height 62
click at [601, 360] on div at bounding box center [582, 256] width 845 height 287
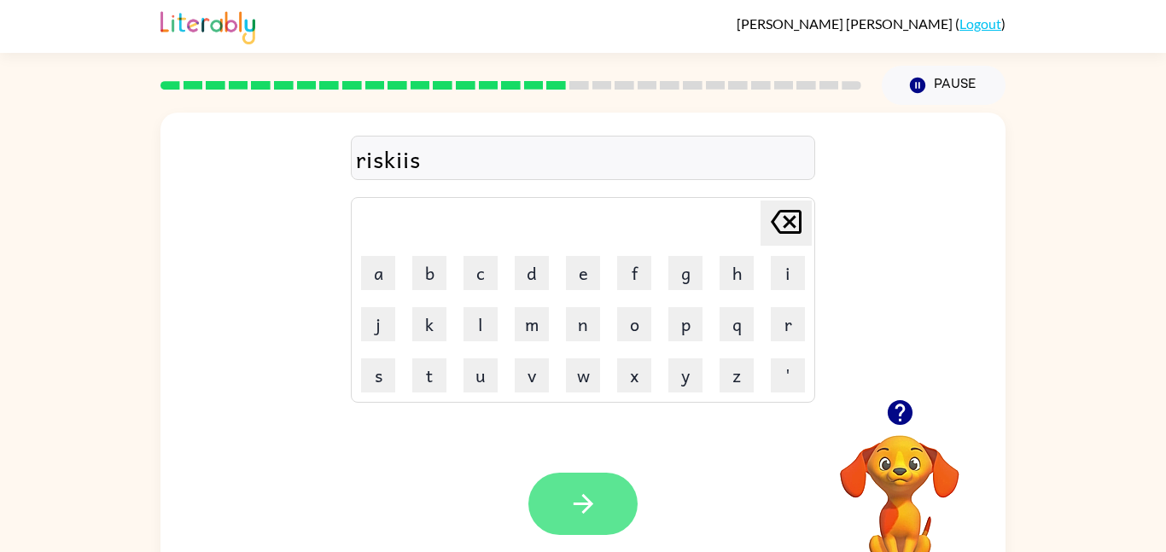
click at [552, 521] on button "button" at bounding box center [582, 504] width 109 height 62
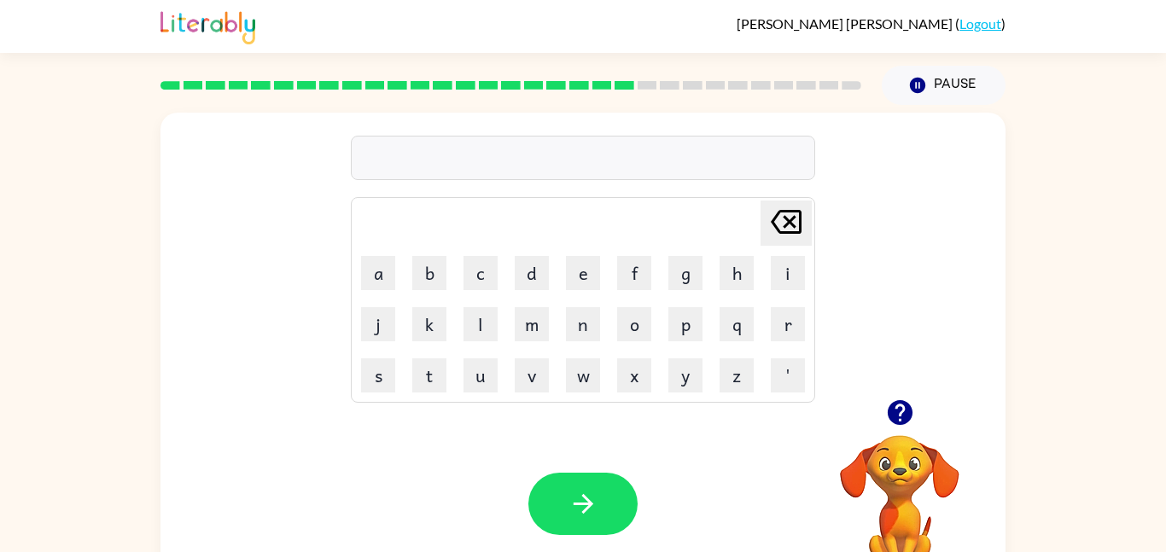
click at [899, 414] on icon "button" at bounding box center [900, 413] width 30 height 30
click at [578, 164] on div at bounding box center [583, 158] width 464 height 44
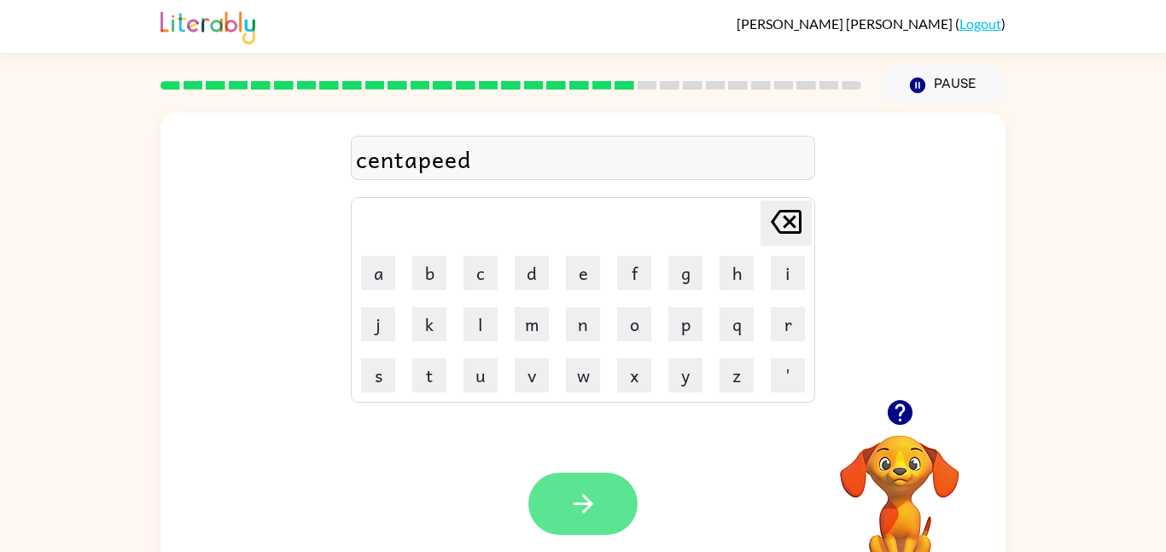
click at [588, 487] on button "button" at bounding box center [582, 504] width 109 height 62
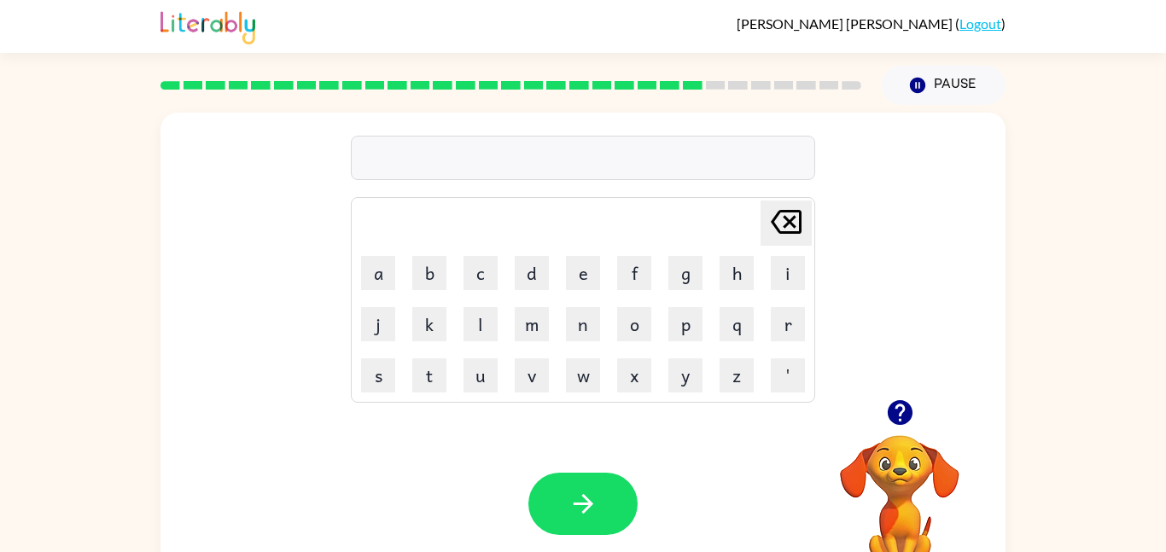
click at [889, 402] on icon "button" at bounding box center [900, 413] width 30 height 30
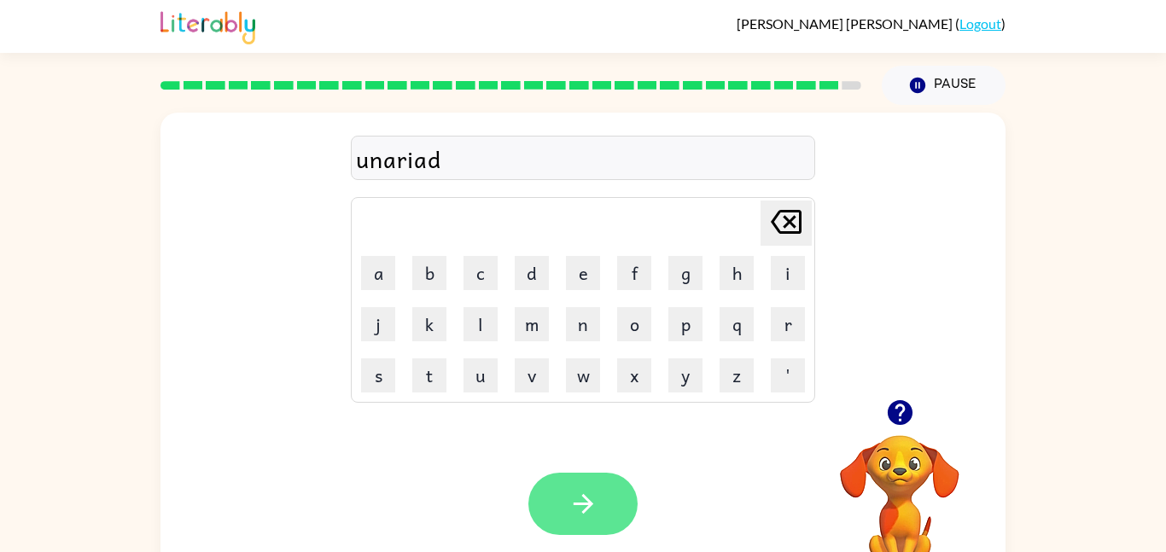
click at [615, 491] on button "button" at bounding box center [582, 504] width 109 height 62
